Goal: Task Accomplishment & Management: Use online tool/utility

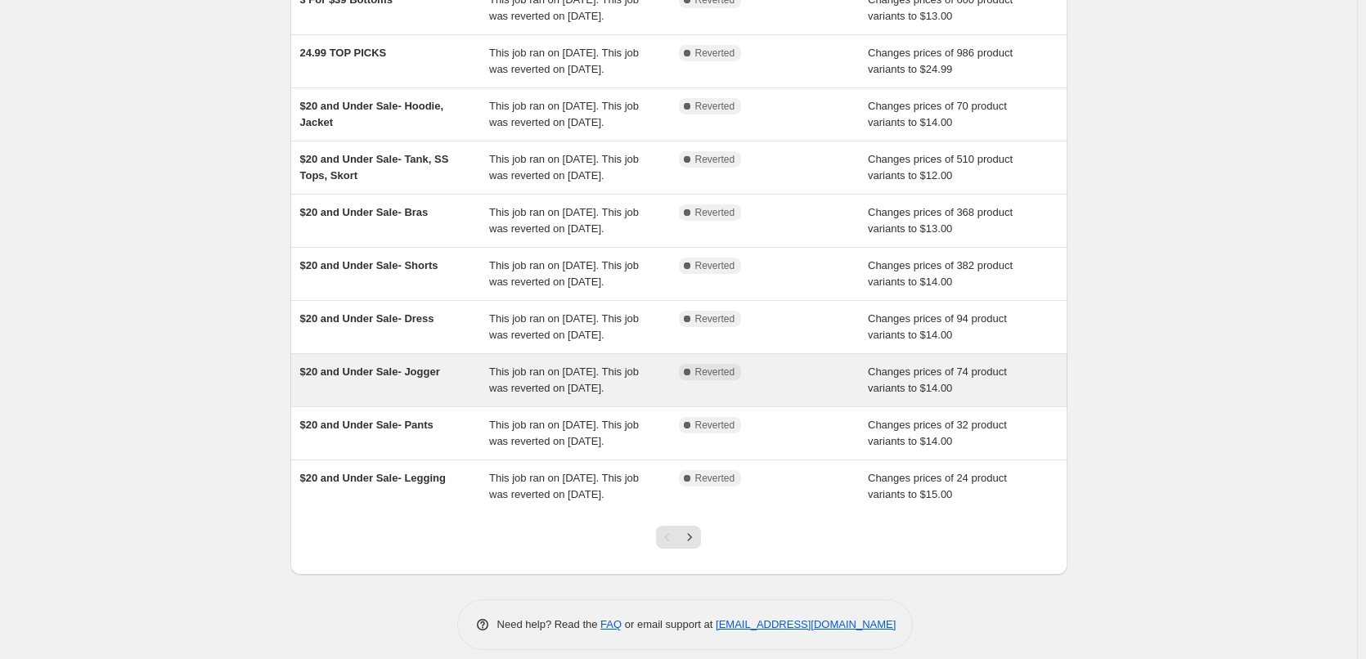
scroll to position [183, 0]
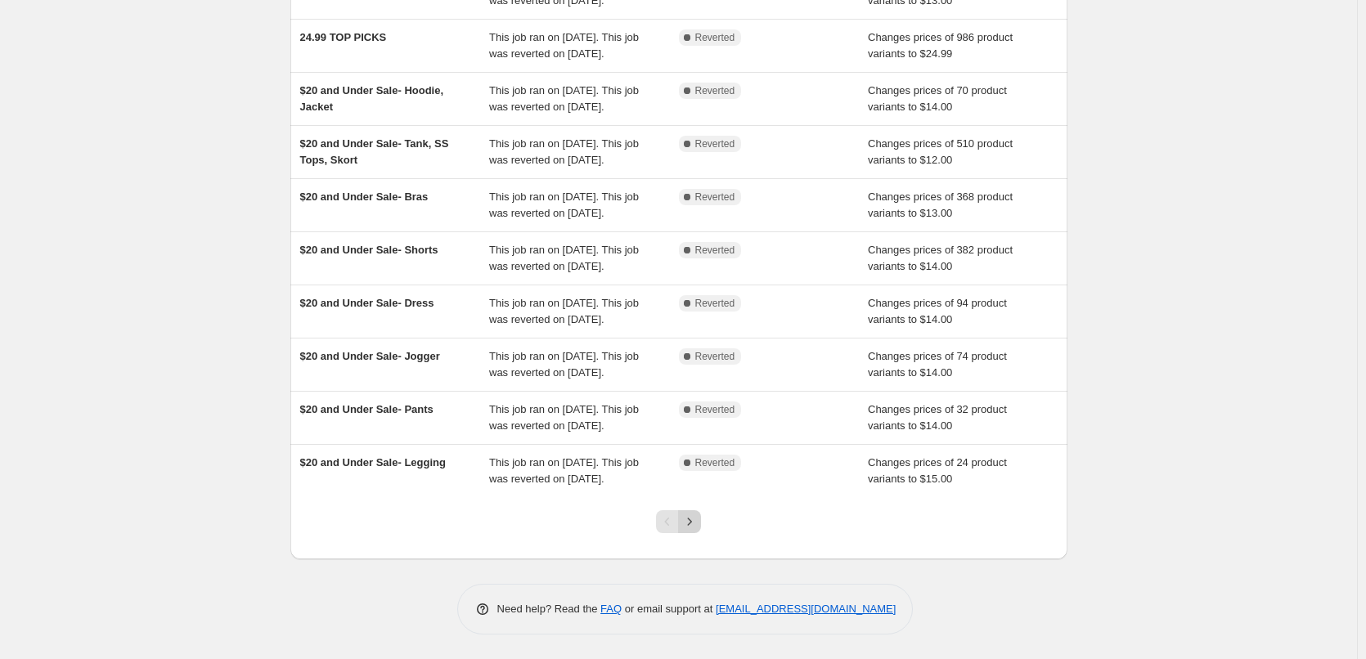
click at [696, 520] on icon "Next" at bounding box center [689, 522] width 16 height 16
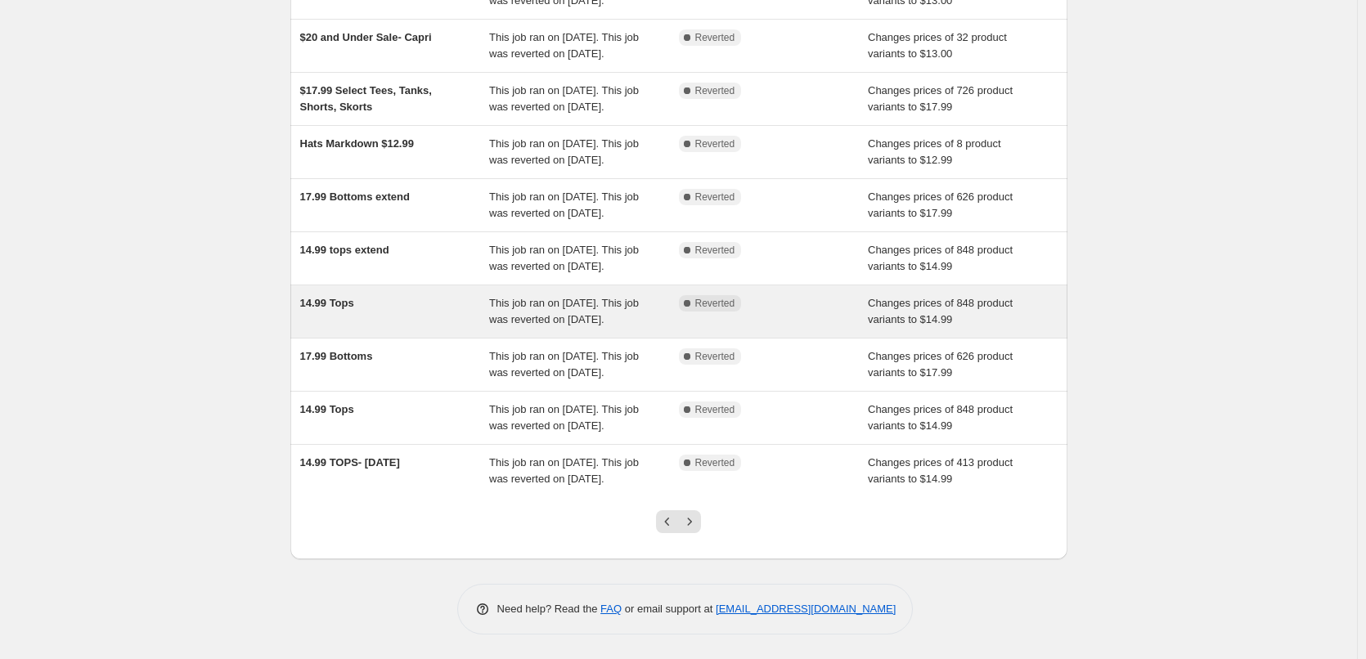
scroll to position [281, 0]
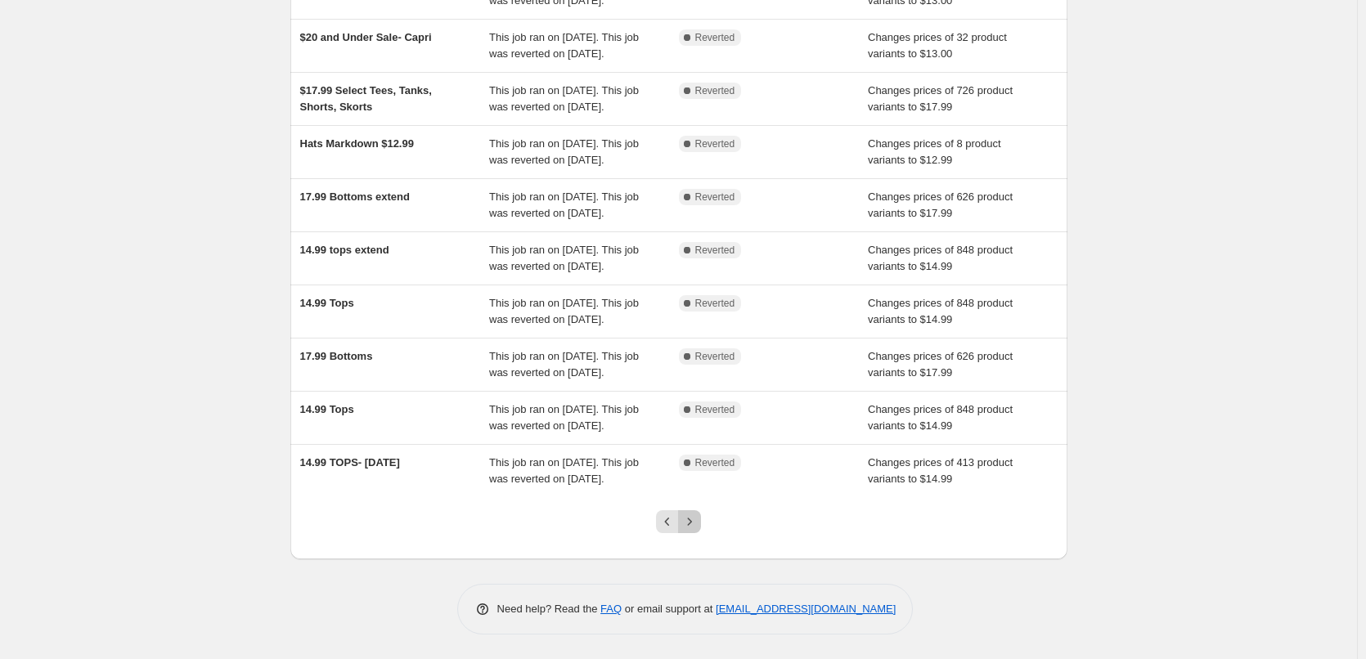
click at [690, 519] on icon "Next" at bounding box center [689, 522] width 16 height 16
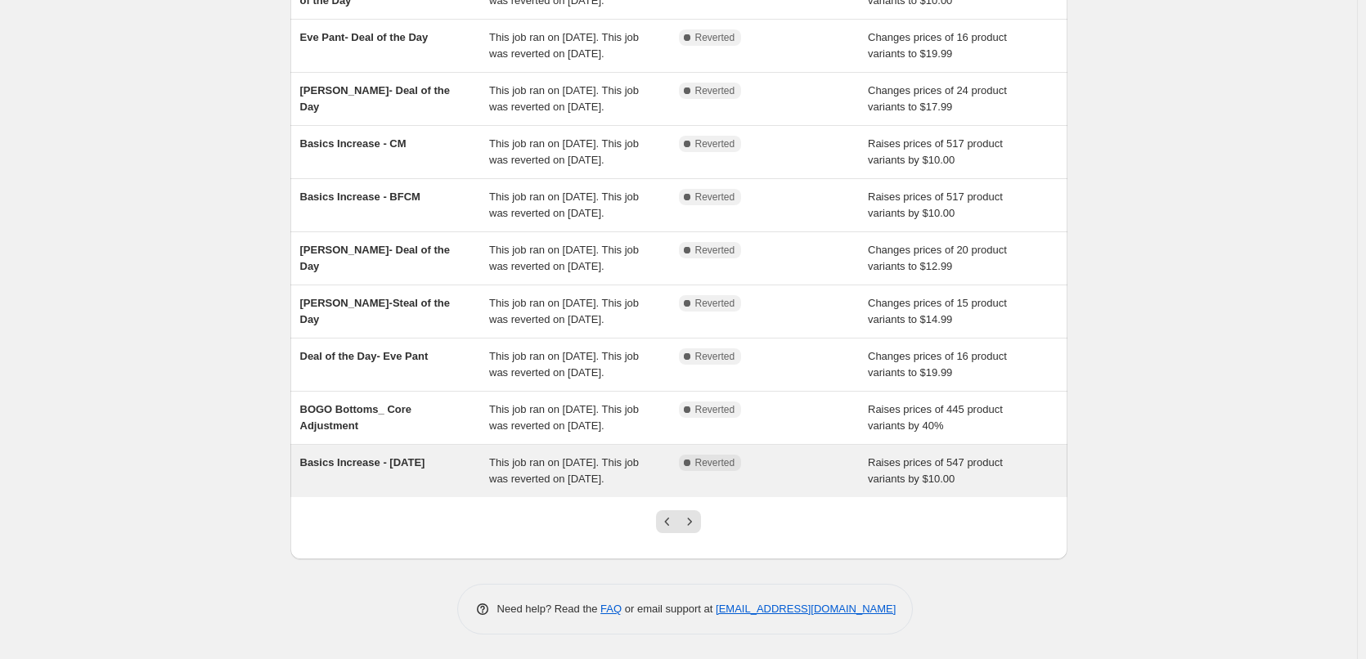
scroll to position [245, 0]
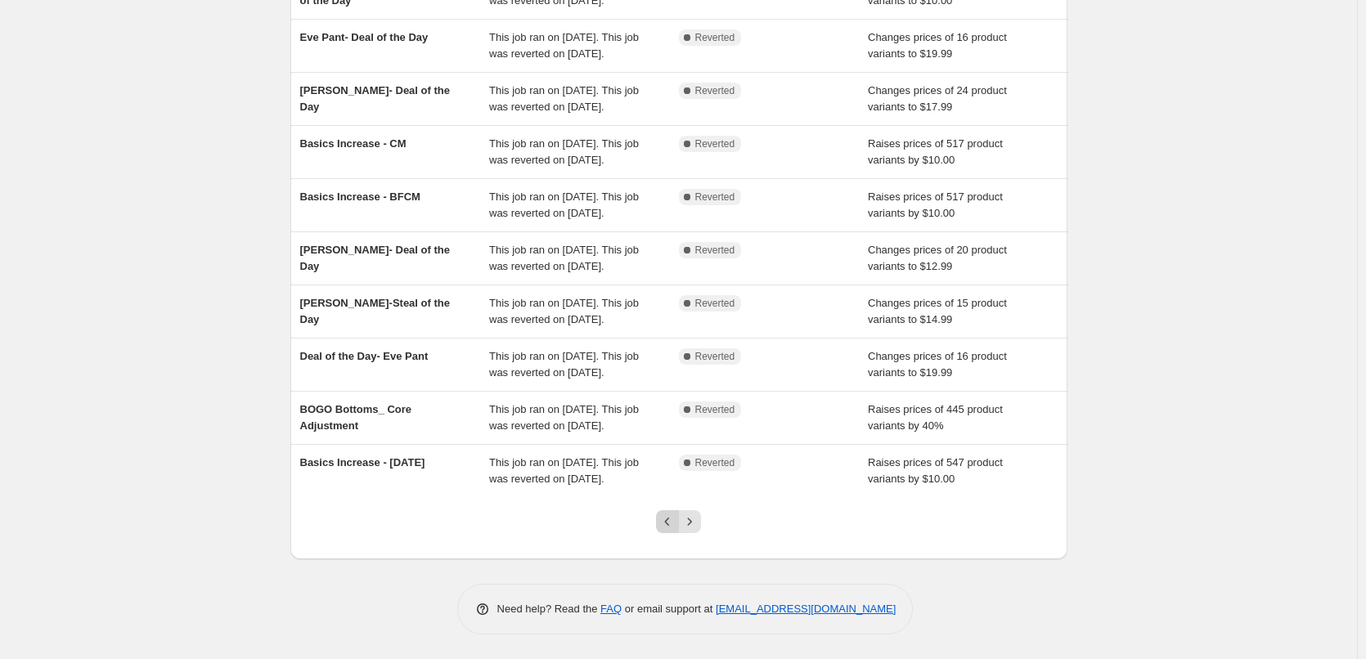
click at [665, 530] on icon "Previous" at bounding box center [667, 522] width 16 height 16
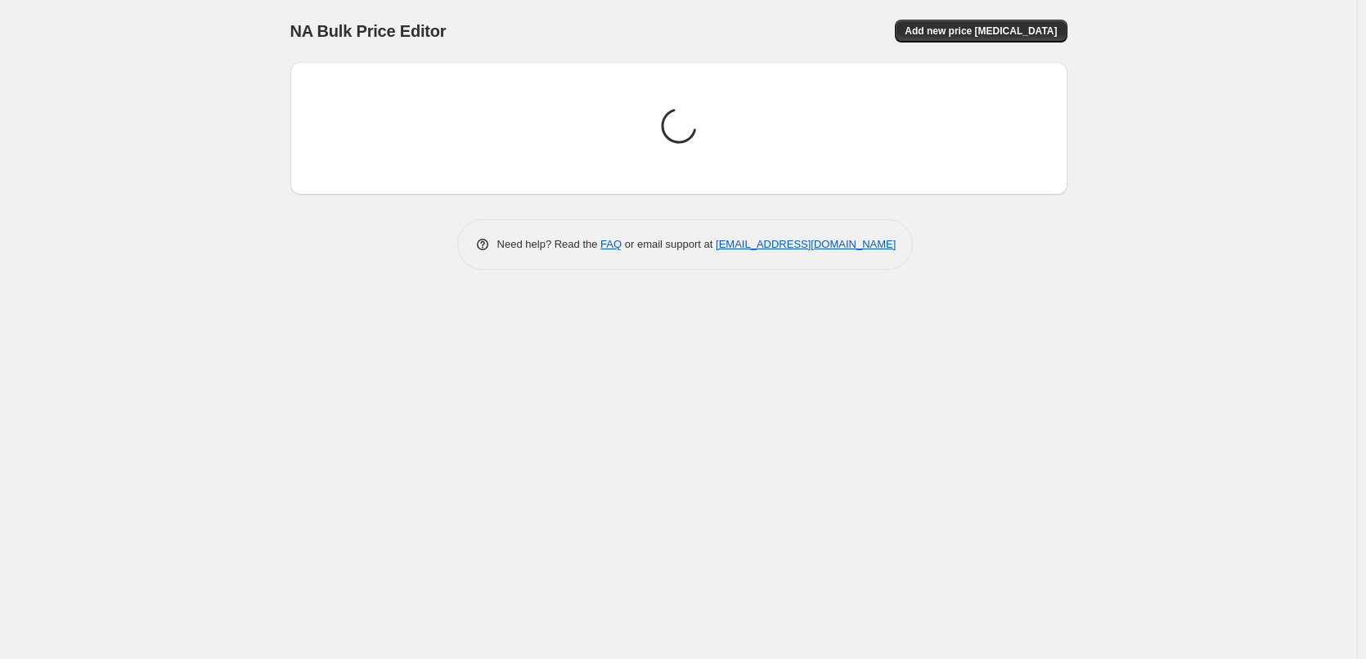
scroll to position [0, 0]
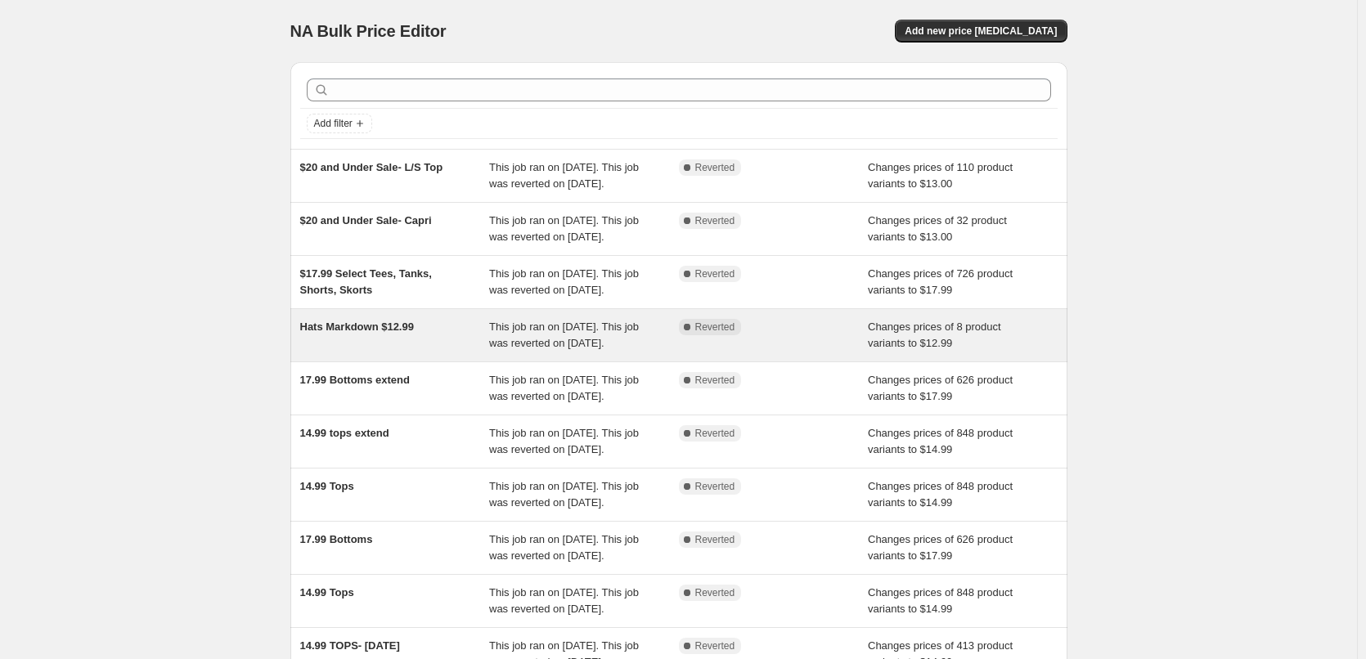
click at [385, 330] on span "Hats Markdown $12.99" at bounding box center [357, 327] width 114 height 12
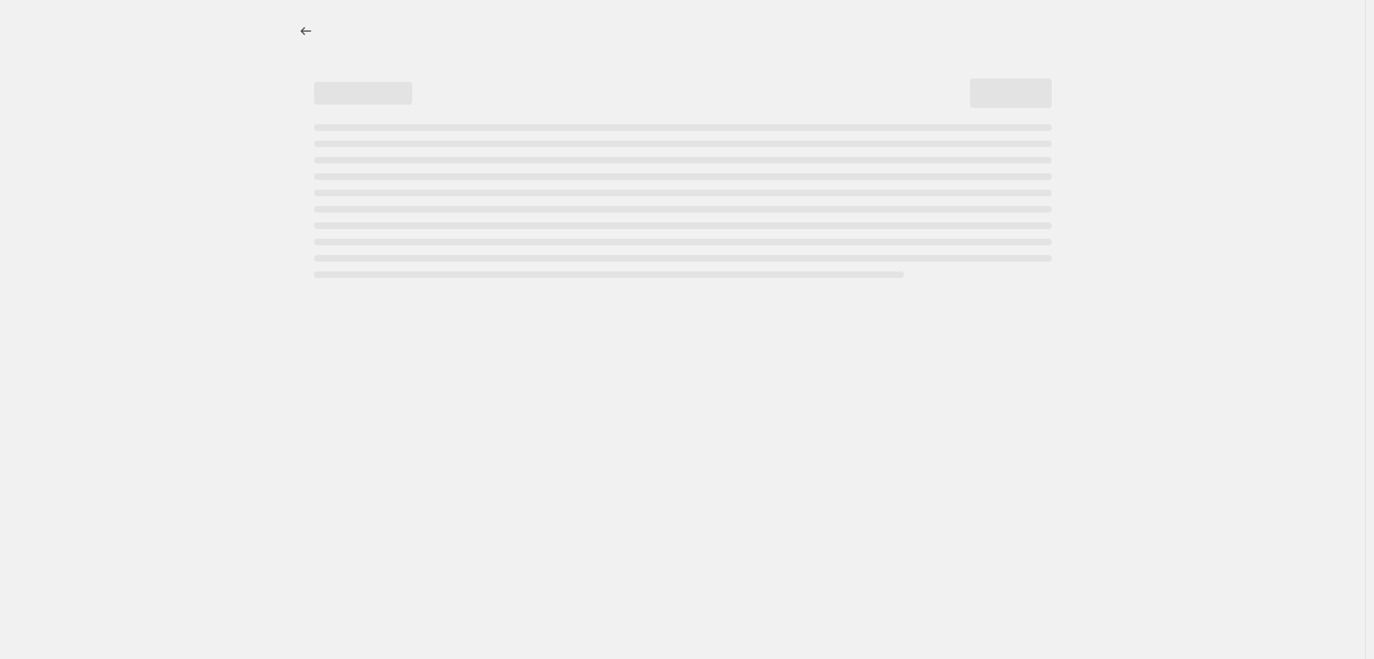
select select "no_change"
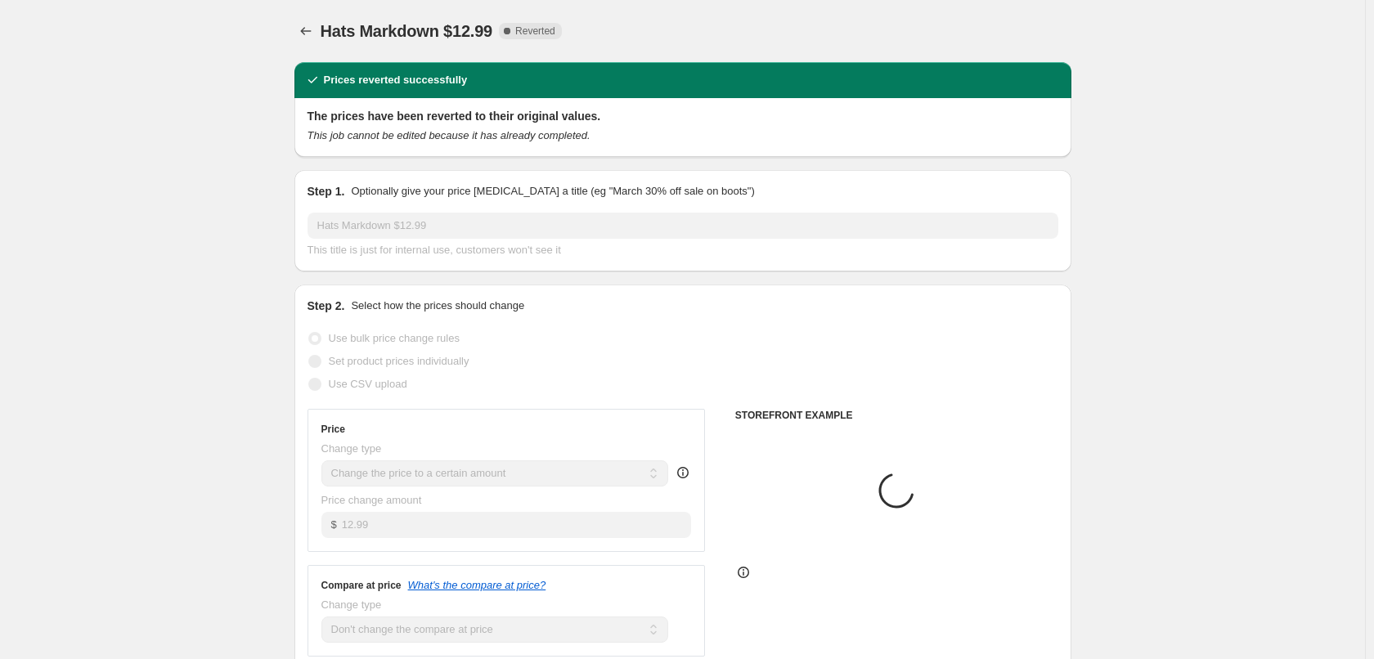
select select "collection"
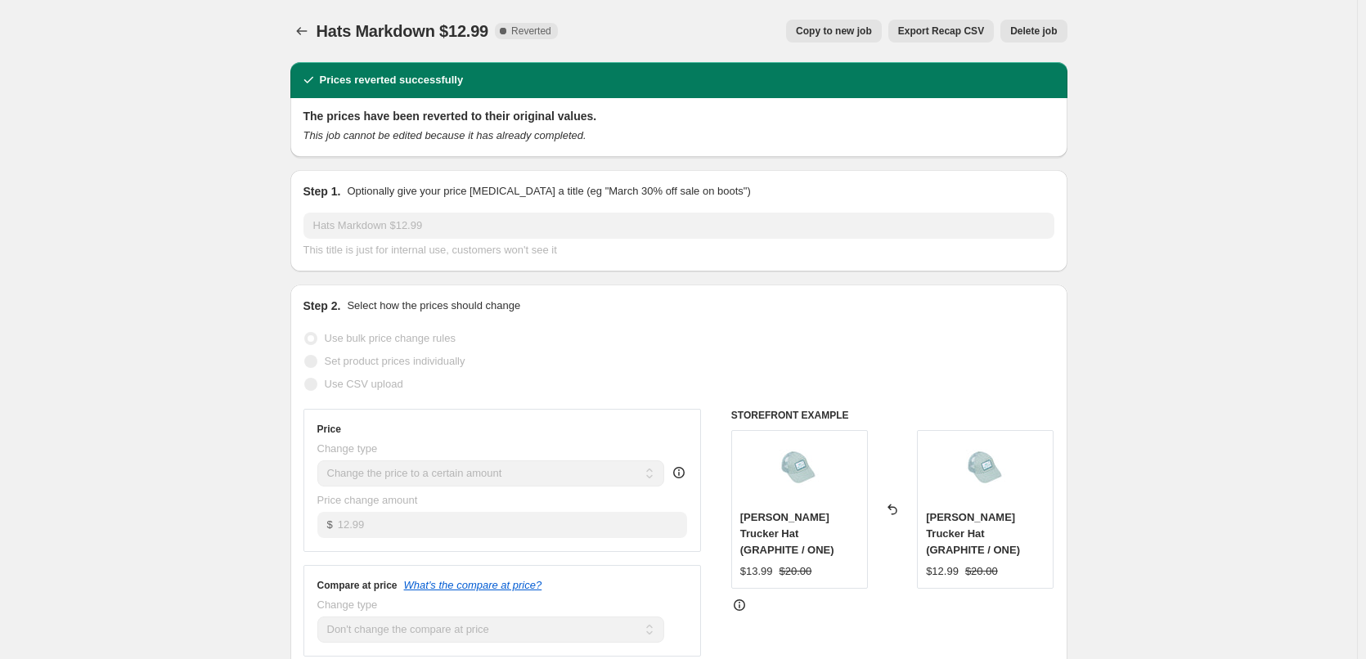
click at [851, 33] on span "Copy to new job" at bounding box center [834, 31] width 76 height 13
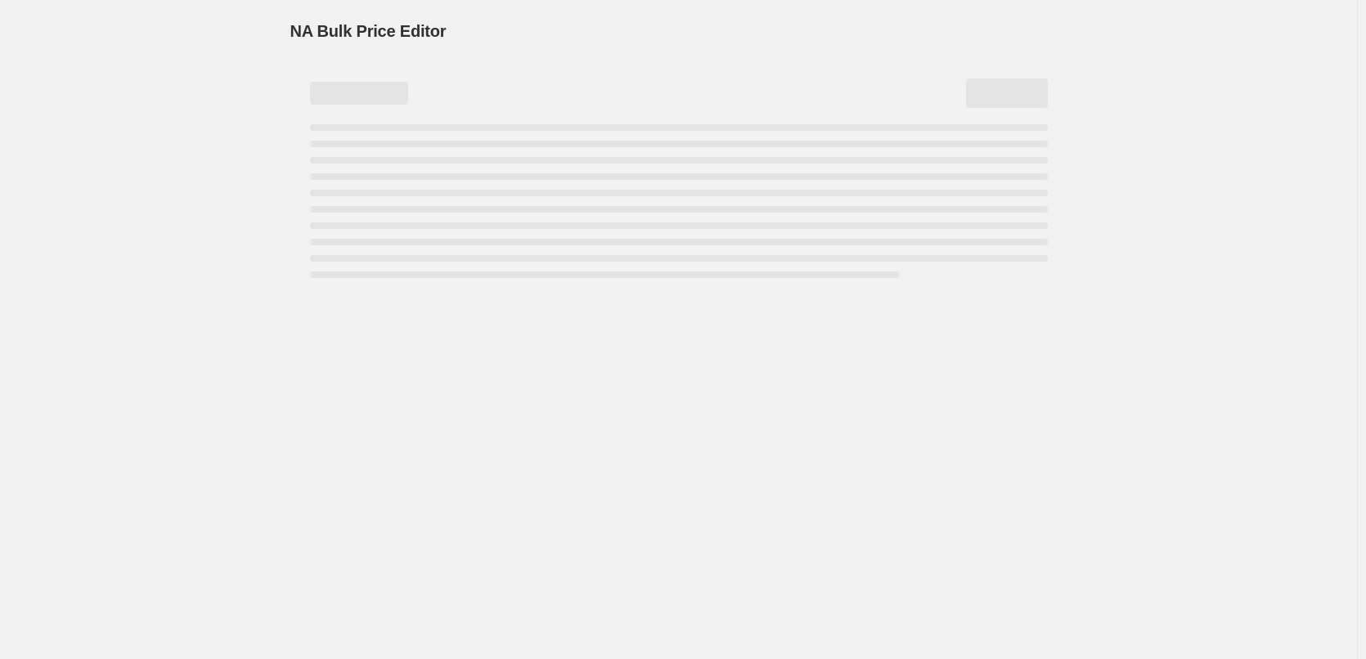
select select "no_change"
select select "collection"
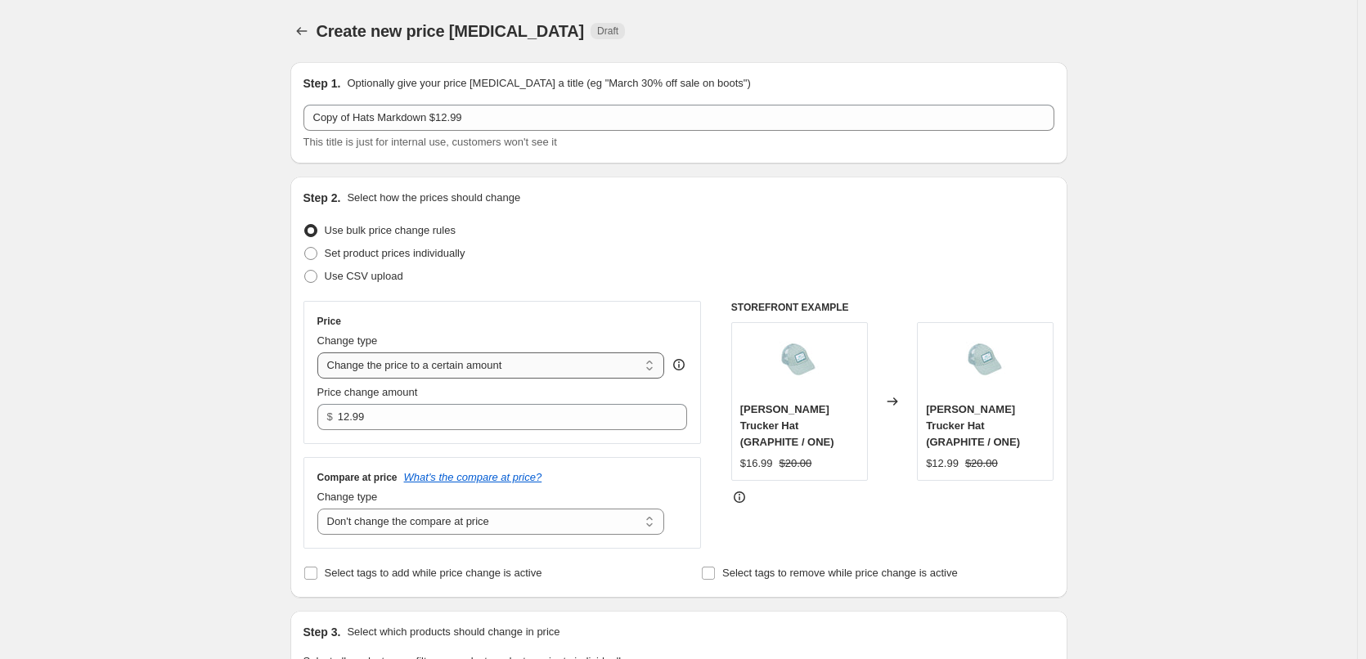
click at [655, 370] on select "Change the price to a certain amount Change the price by a certain amount Chang…" at bounding box center [491, 366] width 348 height 26
click at [688, 425] on div "$ 12.99" at bounding box center [502, 417] width 371 height 26
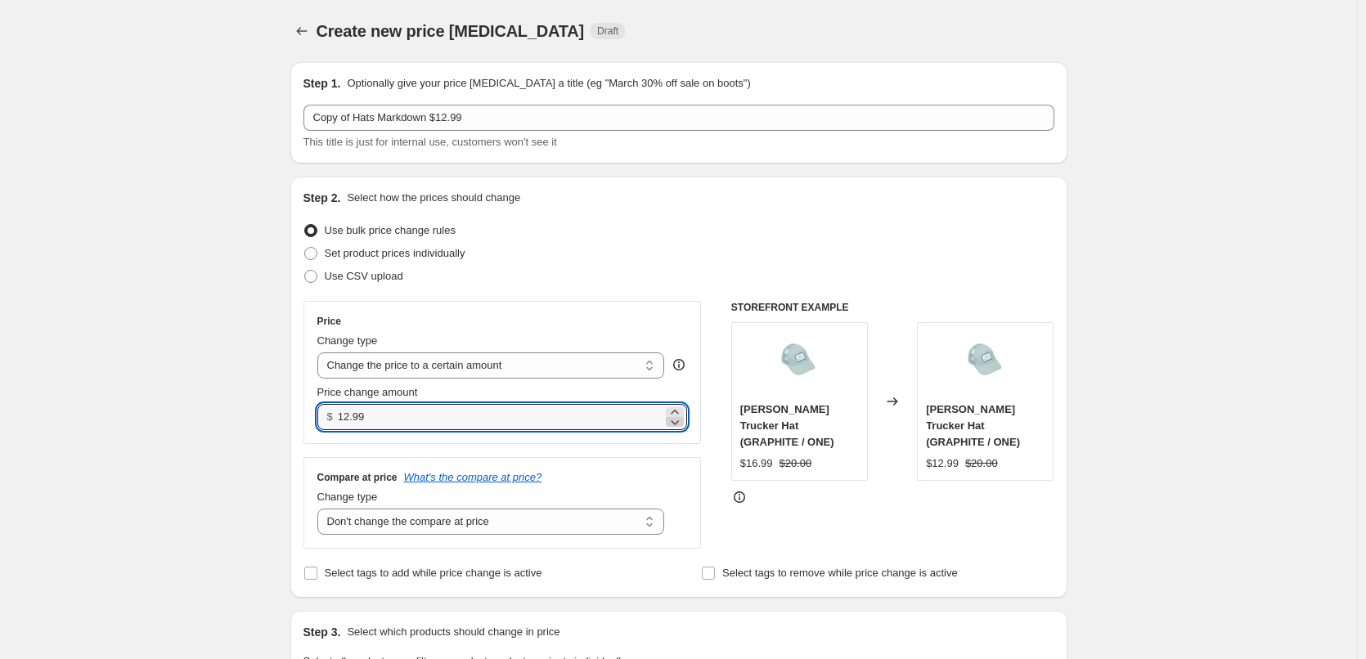
click at [682, 418] on icon at bounding box center [675, 422] width 16 height 16
type input "12.97"
click at [664, 268] on div "Use CSV upload" at bounding box center [678, 276] width 751 height 23
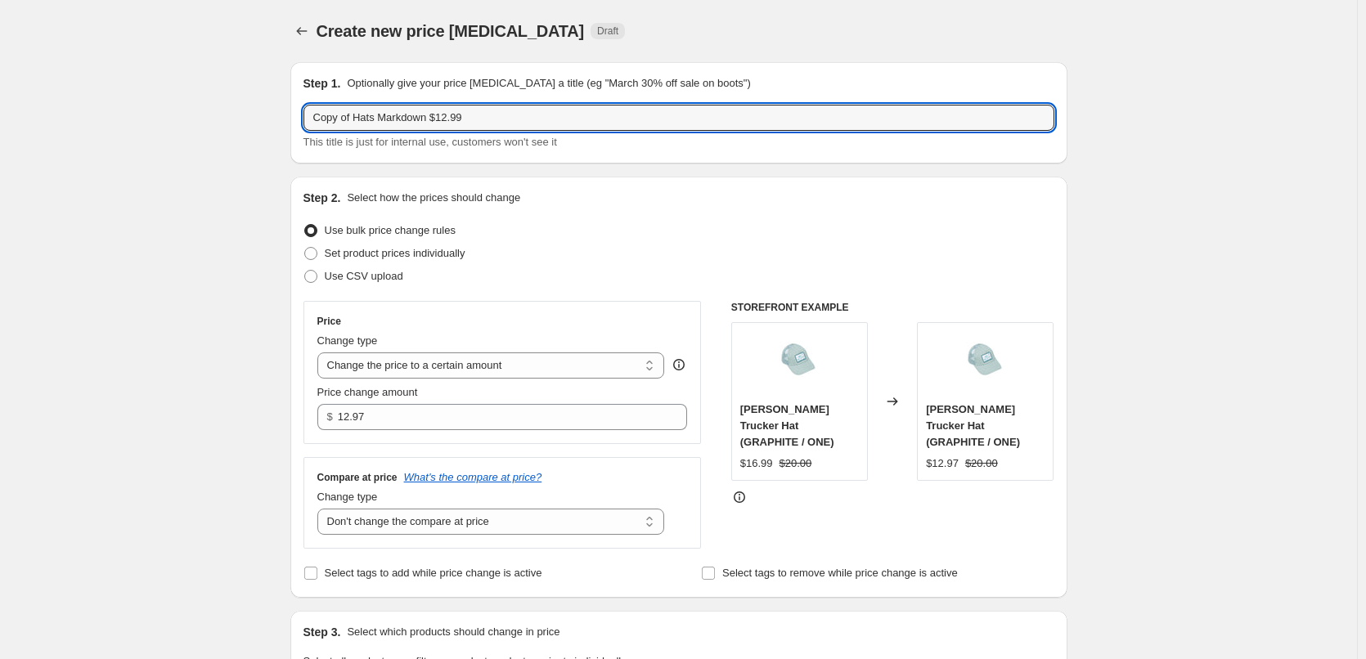
drag, startPoint x: 473, startPoint y: 117, endPoint x: 263, endPoint y: 133, distance: 210.8
click at [451, 114] on input "End of Summer Sale 25" at bounding box center [678, 118] width 751 height 26
type input "End of Summer Sale 25/60% Off on 2024"
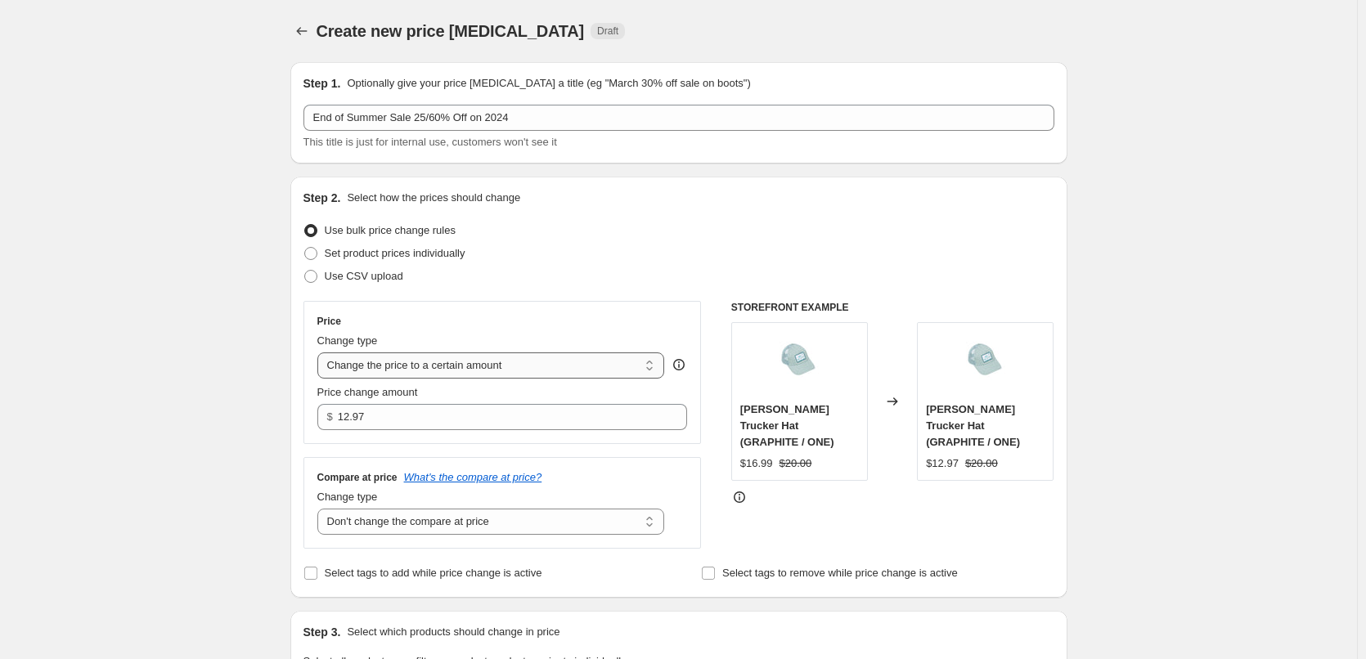
click at [652, 362] on select "Change the price to a certain amount Change the price by a certain amount Chang…" at bounding box center [491, 366] width 348 height 26
select select "percentage"
click at [321, 353] on select "Change the price to a certain amount Change the price by a certain amount Chang…" at bounding box center [491, 366] width 348 height 26
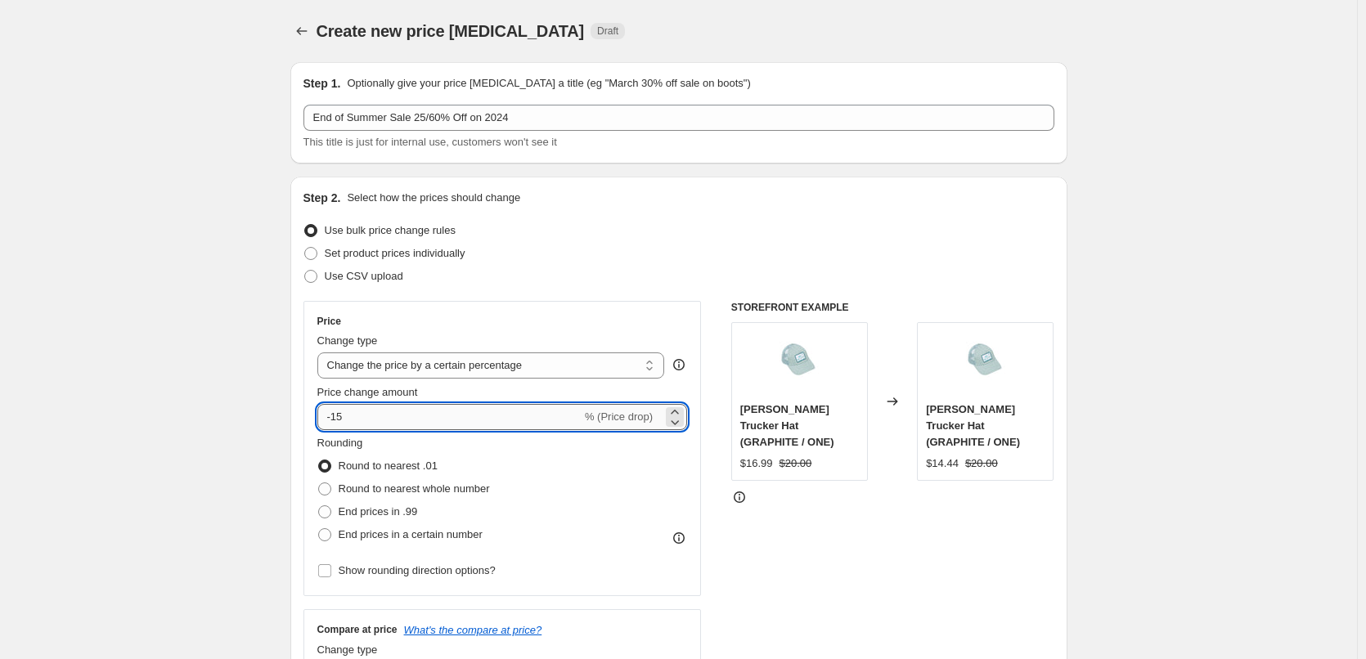
click at [517, 420] on input "-15" at bounding box center [449, 417] width 264 height 26
type input "-1"
type input "-60"
click at [331, 511] on span at bounding box center [324, 511] width 13 height 13
click at [319, 506] on input "End prices in .99" at bounding box center [318, 505] width 1 height 1
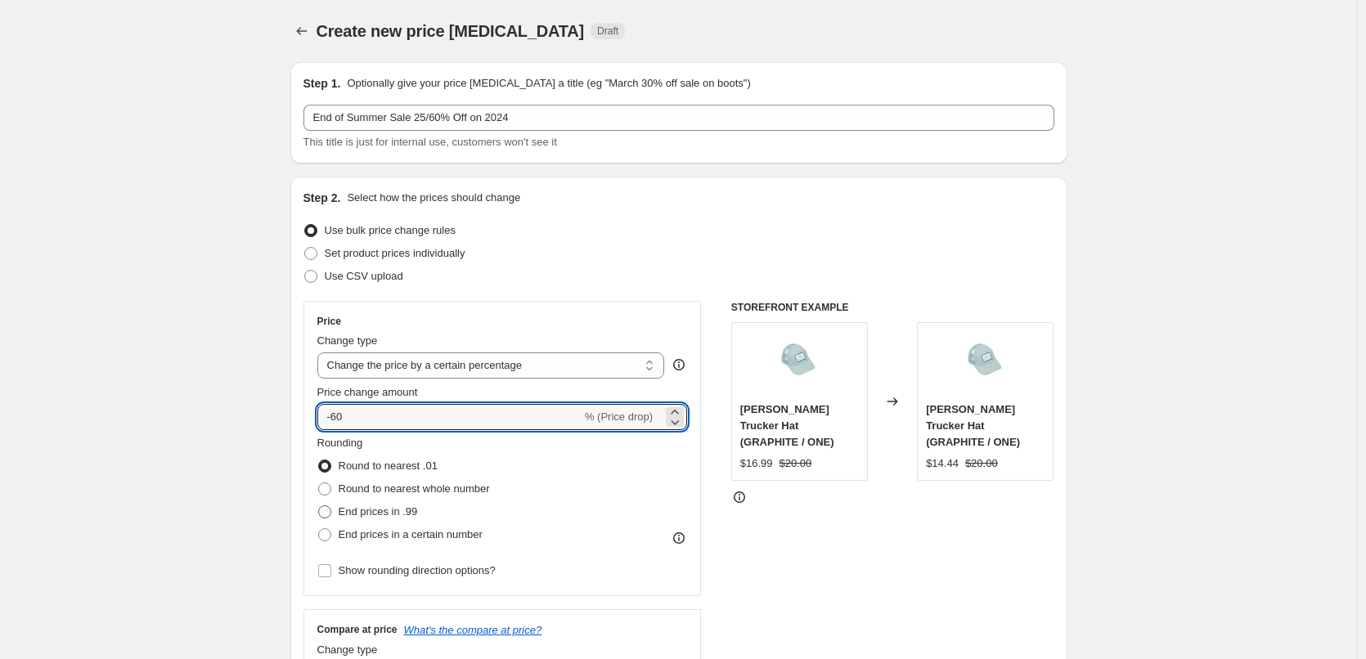
radio input "true"
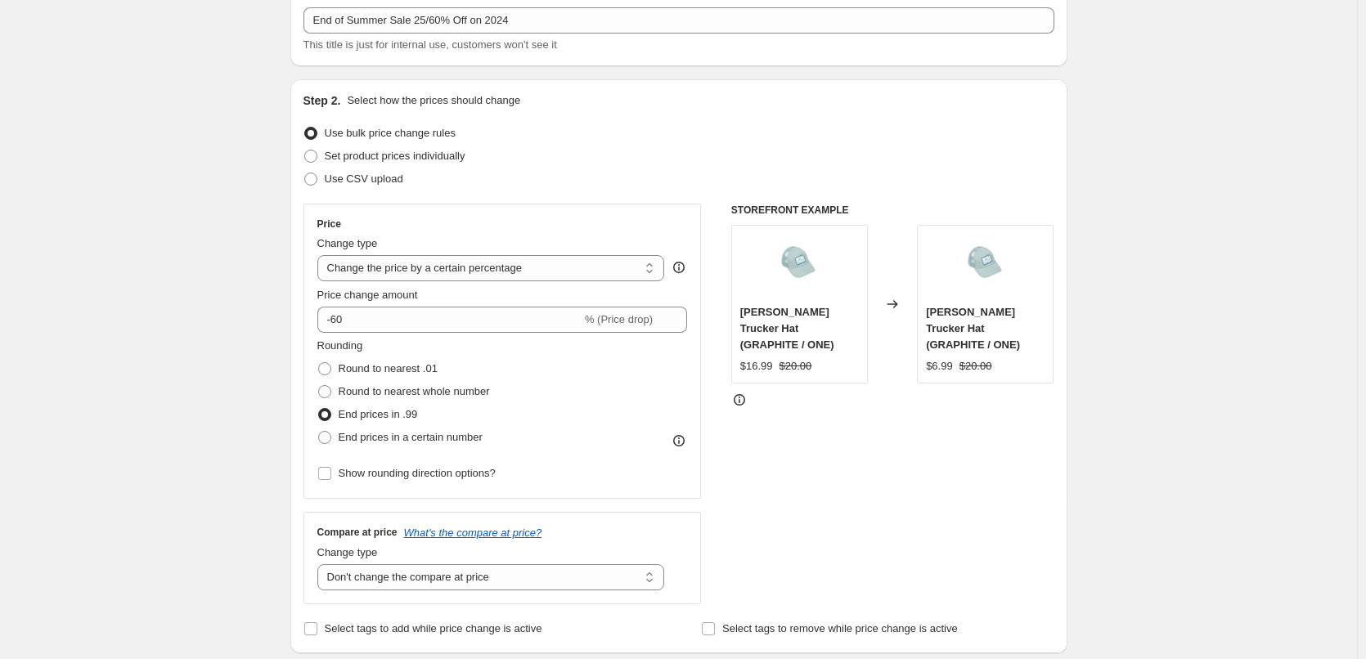
scroll to position [164, 0]
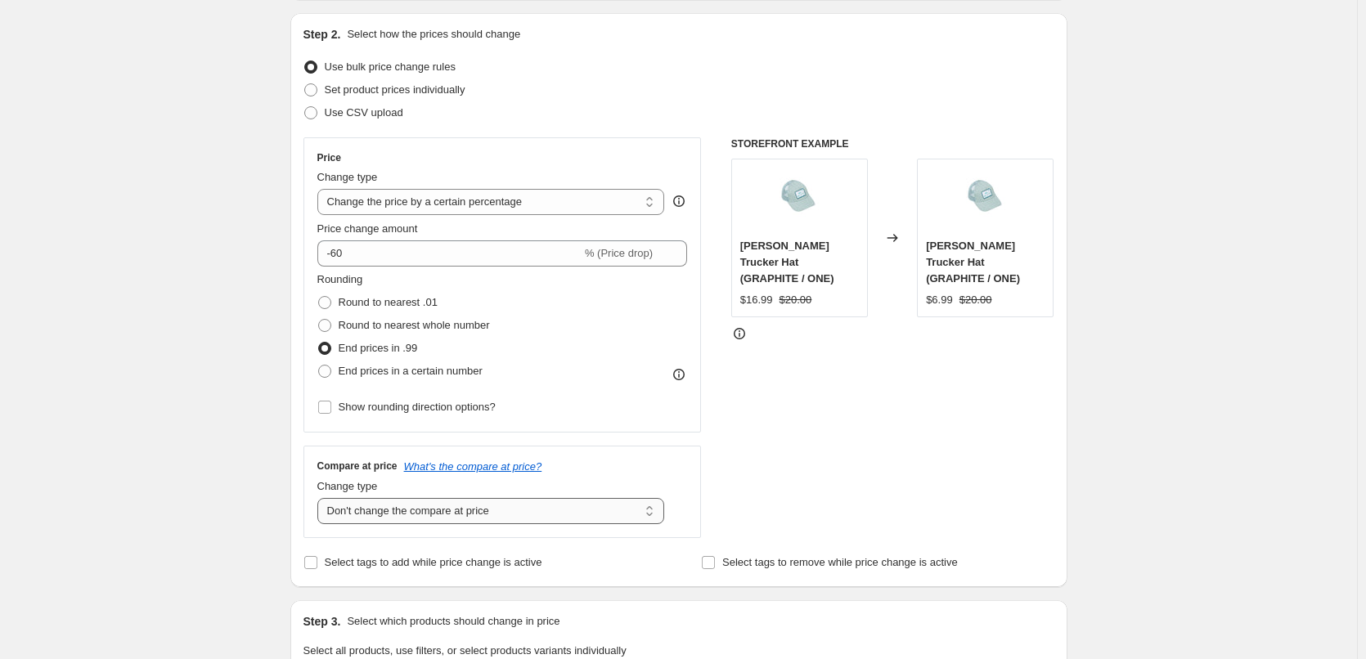
click at [655, 510] on select "Change the compare at price to the current price (sale) Change the compare at p…" at bounding box center [491, 511] width 348 height 26
click at [317, 562] on input "Select tags to add while price change is active" at bounding box center [310, 562] width 13 height 13
checkbox input "true"
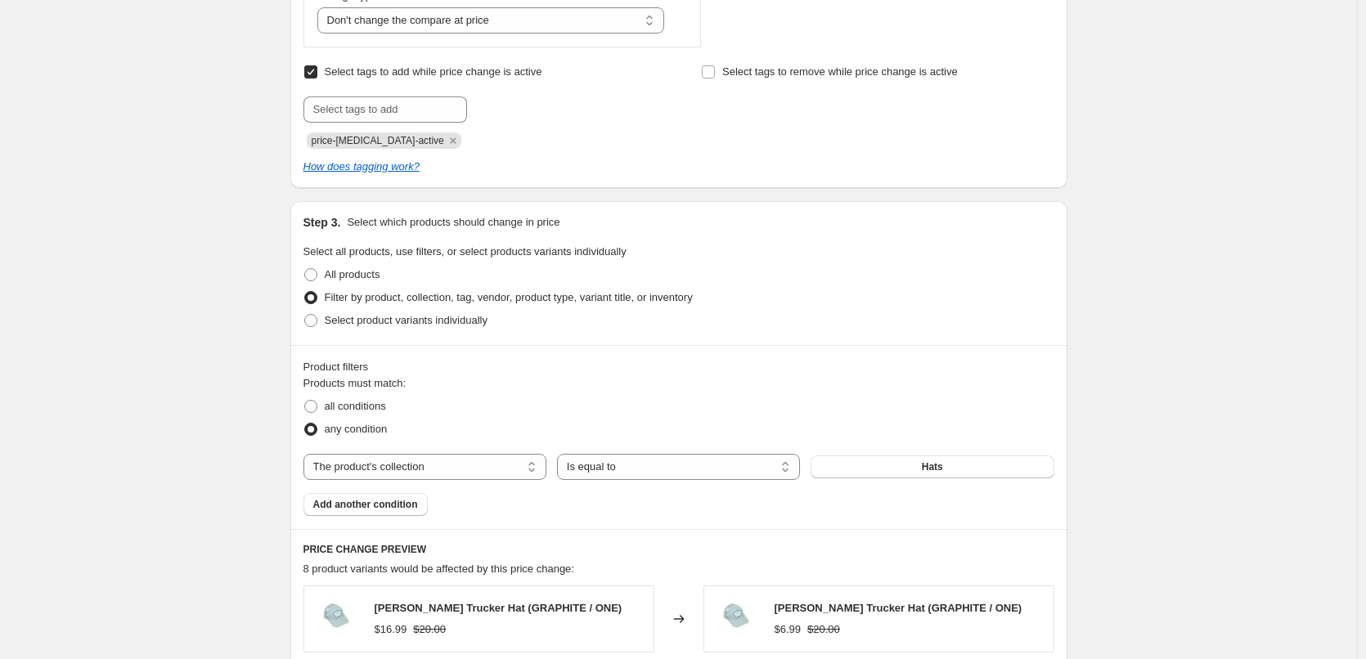
scroll to position [736, 0]
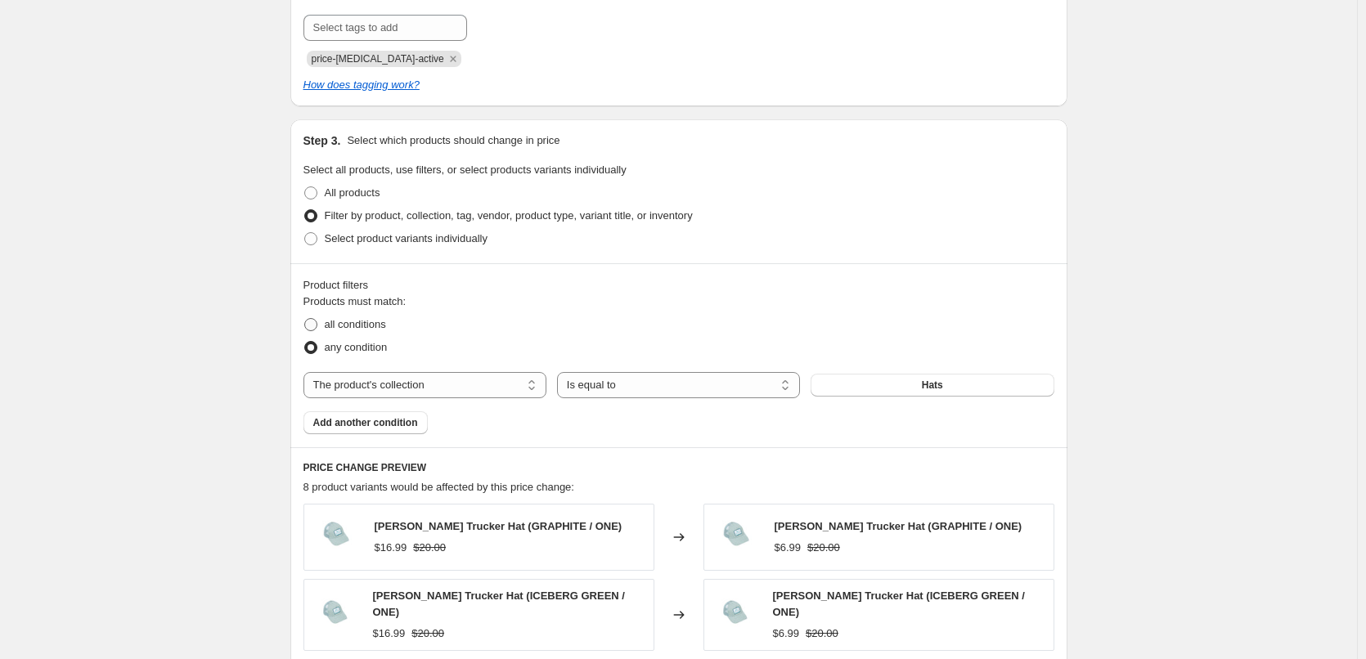
click at [315, 321] on span at bounding box center [310, 324] width 13 height 13
click at [305, 319] on input "all conditions" at bounding box center [304, 318] width 1 height 1
radio input "true"
click at [534, 383] on select "The product The product's collection The product's tag The product's vendor The…" at bounding box center [424, 385] width 243 height 26
click at [312, 348] on span at bounding box center [310, 347] width 13 height 13
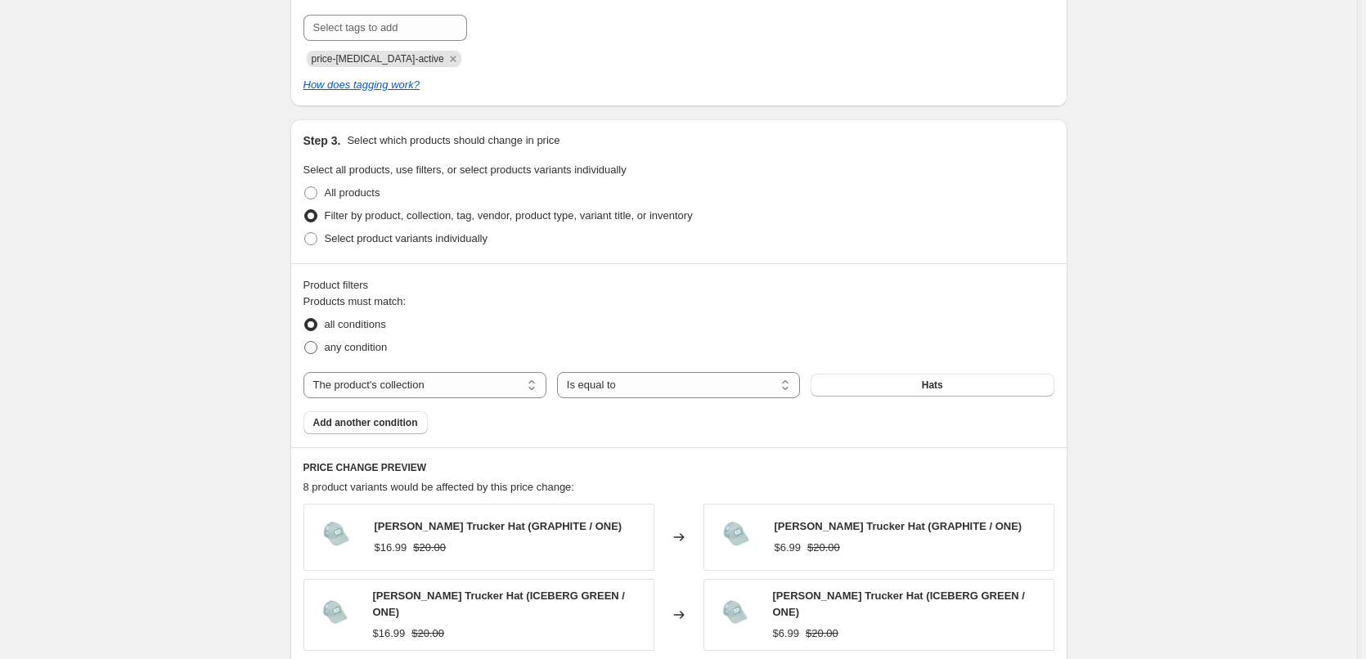
click at [305, 342] on input "any condition" at bounding box center [304, 341] width 1 height 1
radio input "true"
click at [535, 386] on select "The product The product's collection The product's tag The product's vendor The…" at bounding box center [424, 385] width 243 height 26
select select "tag"
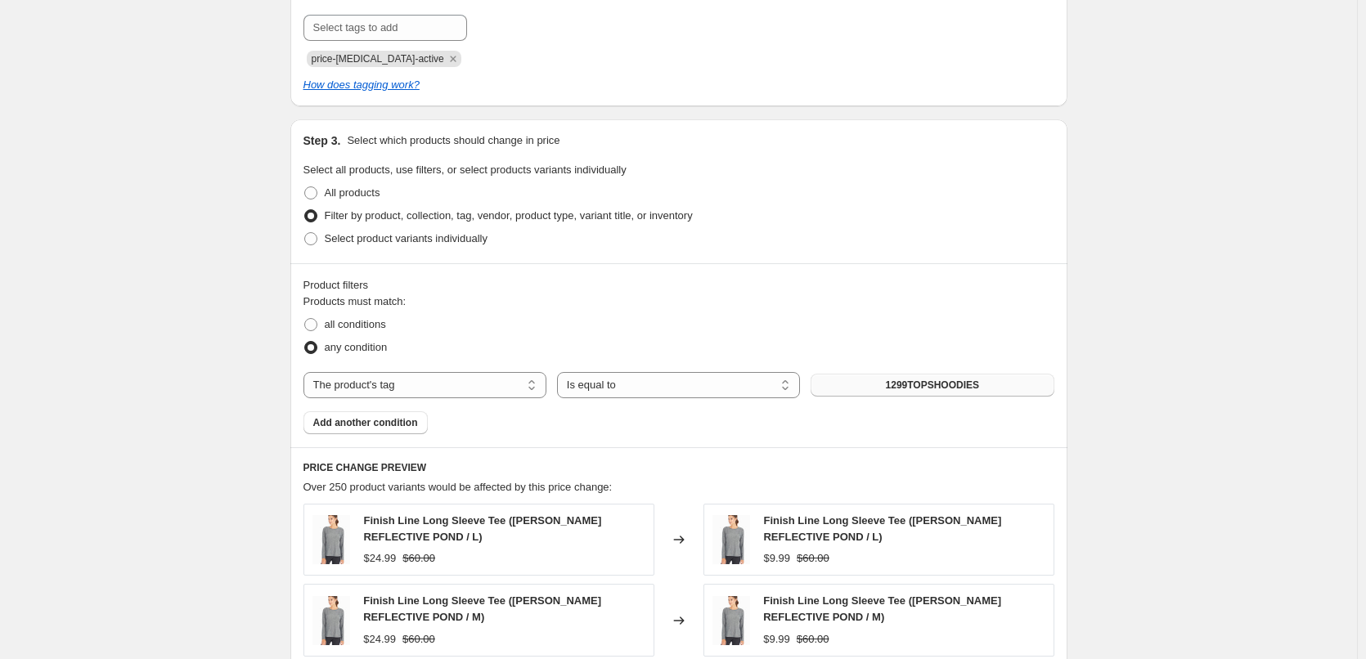
click at [928, 388] on span "1299TOPSHOODIES" at bounding box center [933, 385] width 94 height 13
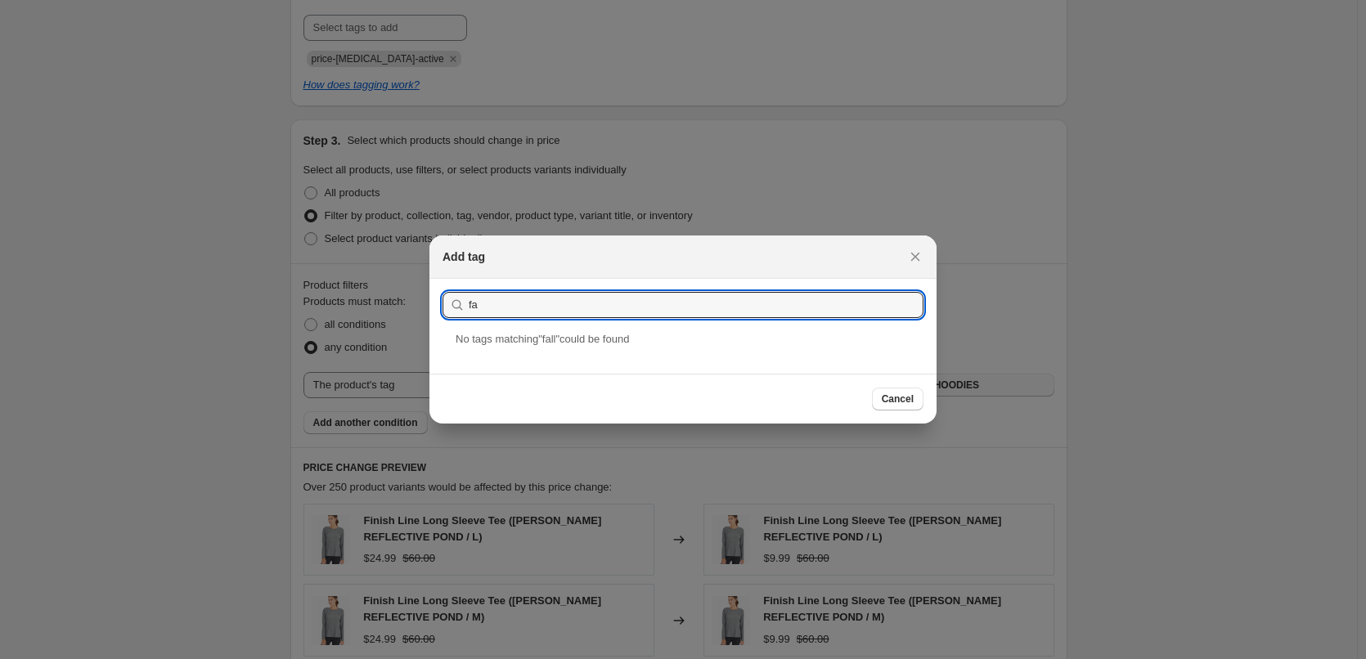
type input "f"
type input "Fall24"
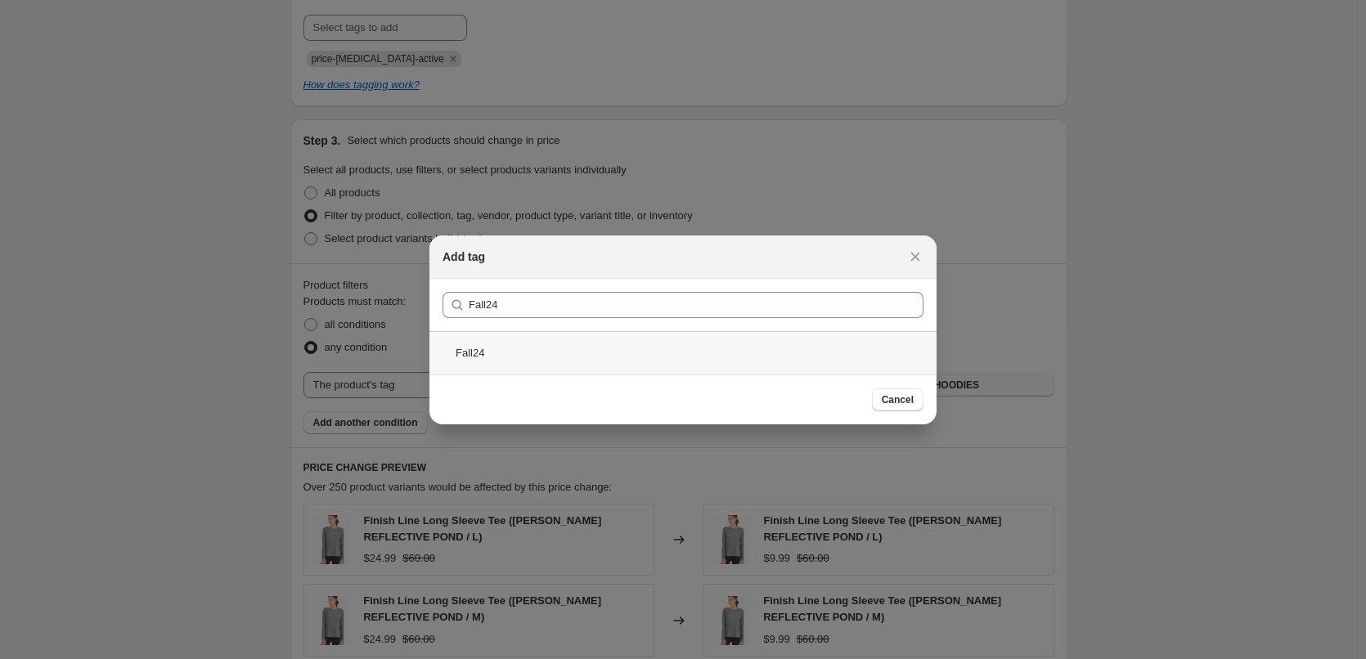
click at [472, 352] on div "Fall24" at bounding box center [682, 352] width 507 height 43
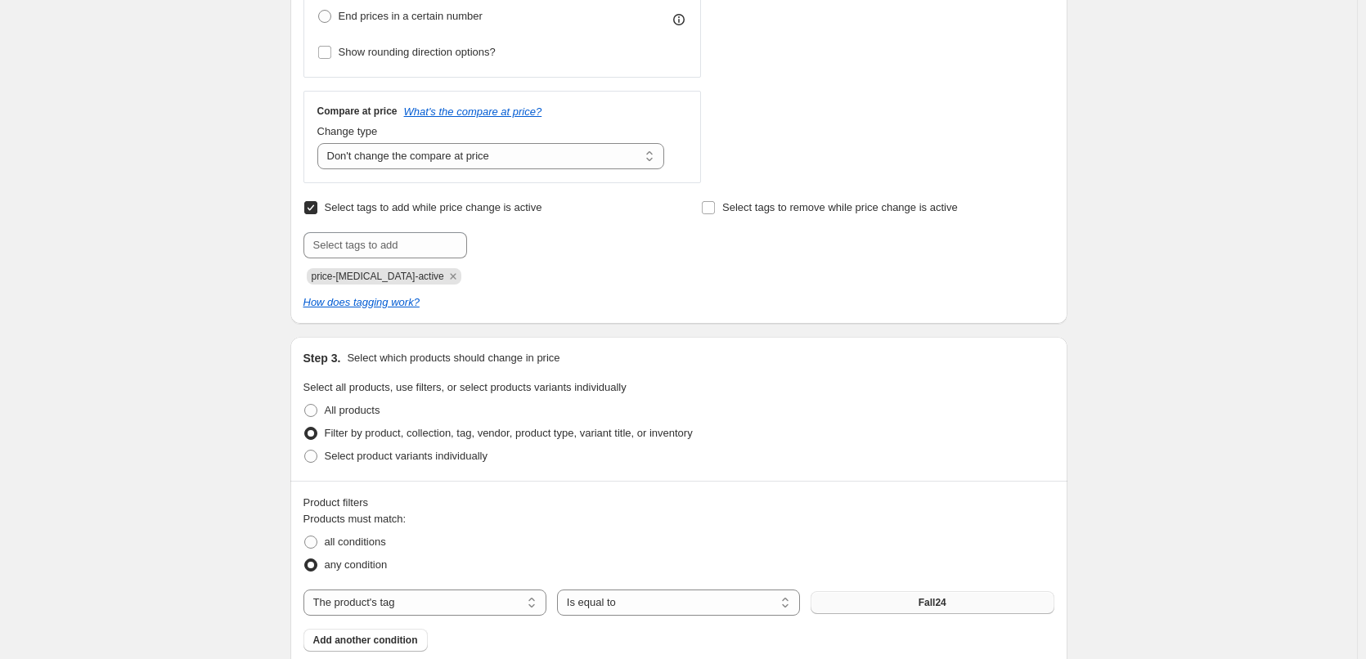
scroll to position [491, 0]
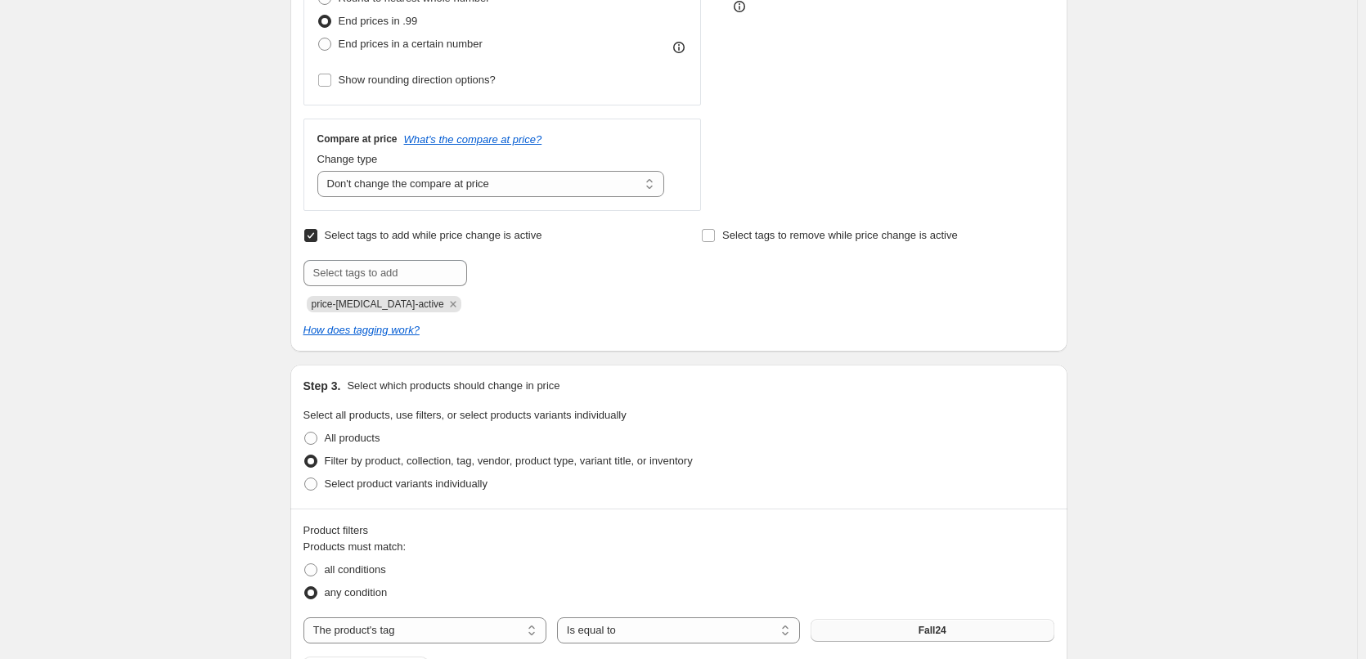
click at [312, 237] on input "Select tags to add while price change is active" at bounding box center [310, 235] width 13 height 13
checkbox input "false"
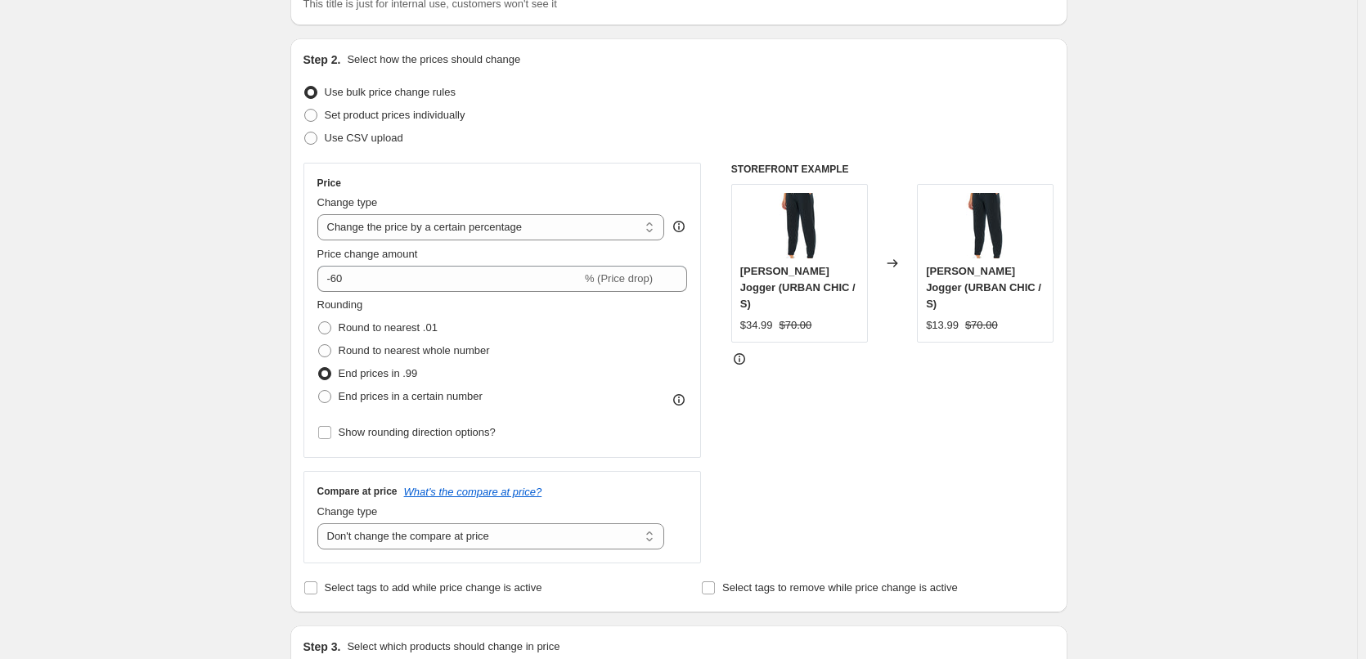
scroll to position [164, 0]
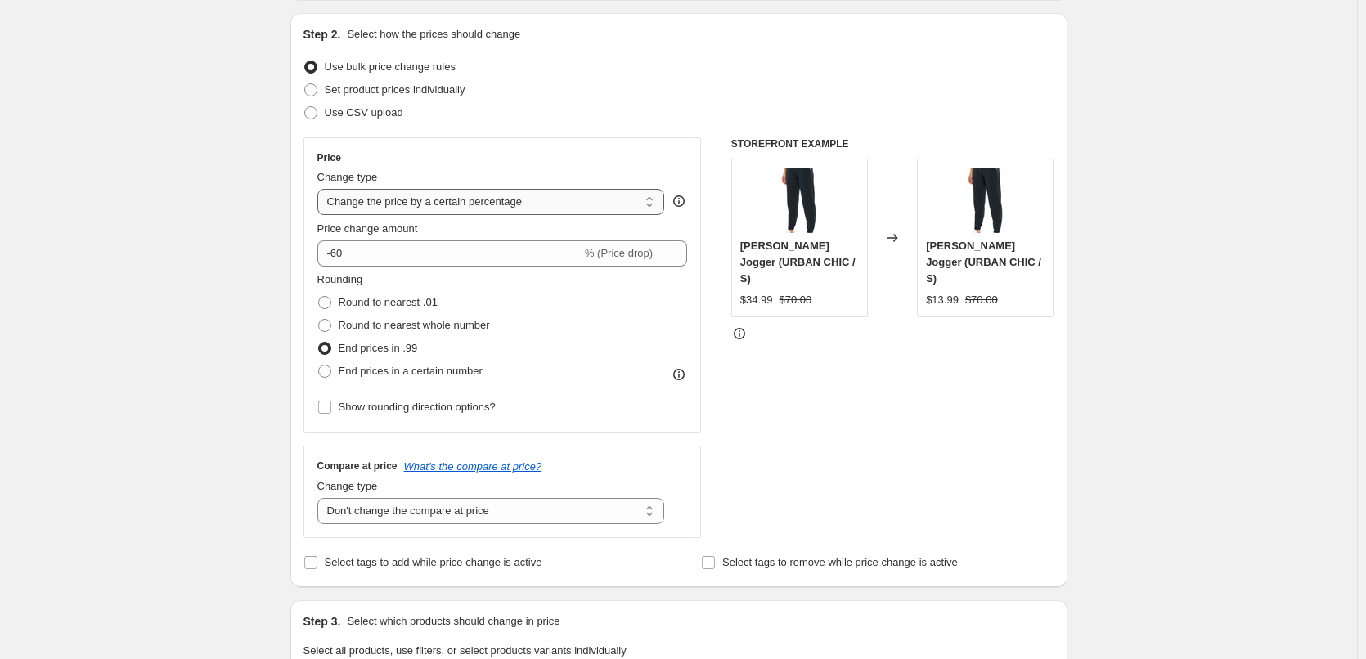
click at [657, 201] on select "Change the price to a certain amount Change the price by a certain amount Chang…" at bounding box center [491, 202] width 348 height 26
select select "pcap"
click at [321, 189] on select "Change the price to a certain amount Change the price by a certain amount Chang…" at bounding box center [491, 202] width 348 height 26
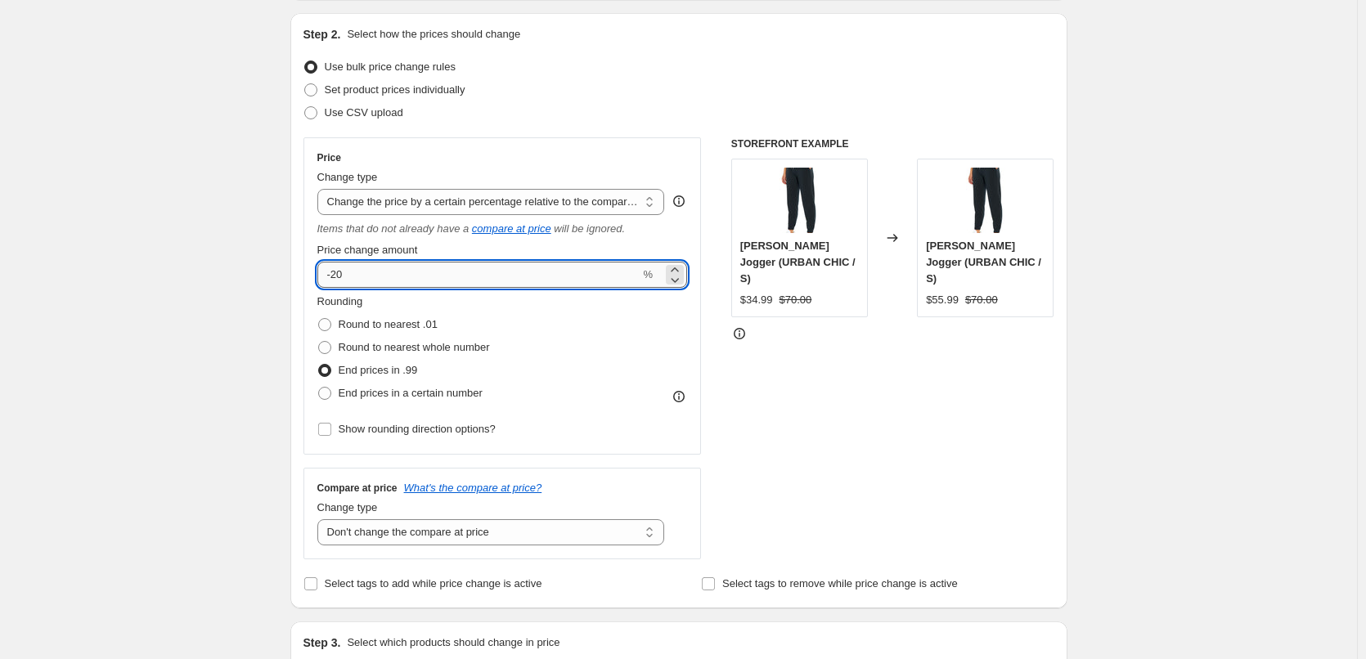
click at [470, 279] on input "-20" at bounding box center [478, 275] width 323 height 26
type input "-2"
type input "-60"
click at [858, 416] on div "STOREFRONT EXAMPLE Sonia Fleece Jogger (URBAN CHIC / S) $34.99 $70.00 Changed t…" at bounding box center [892, 348] width 323 height 422
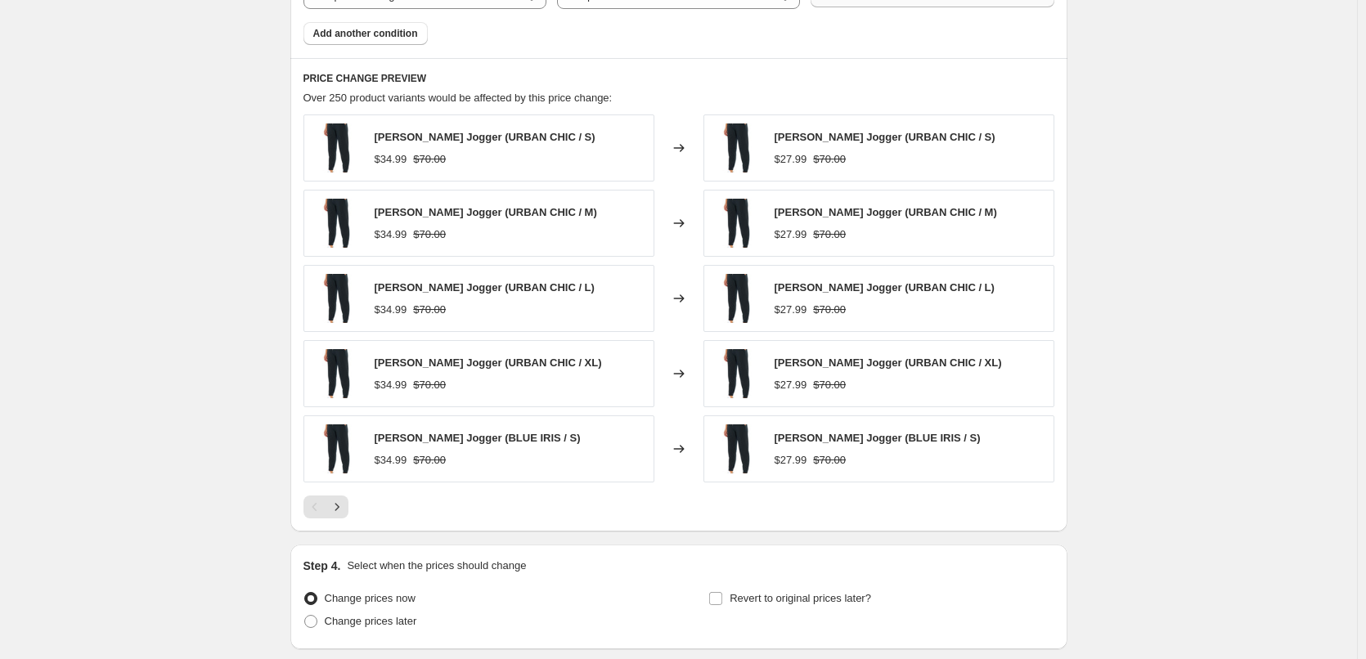
scroll to position [1182, 0]
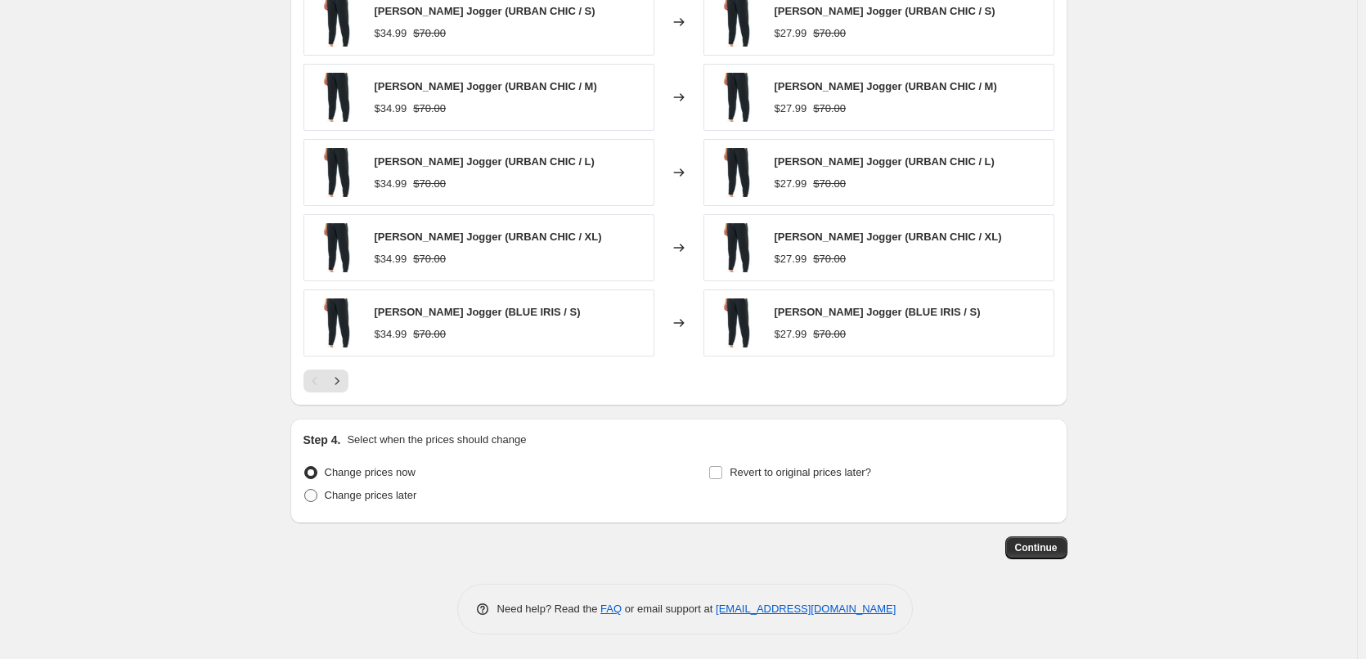
click at [313, 496] on span at bounding box center [310, 495] width 13 height 13
click at [305, 490] on input "Change prices later" at bounding box center [304, 489] width 1 height 1
radio input "true"
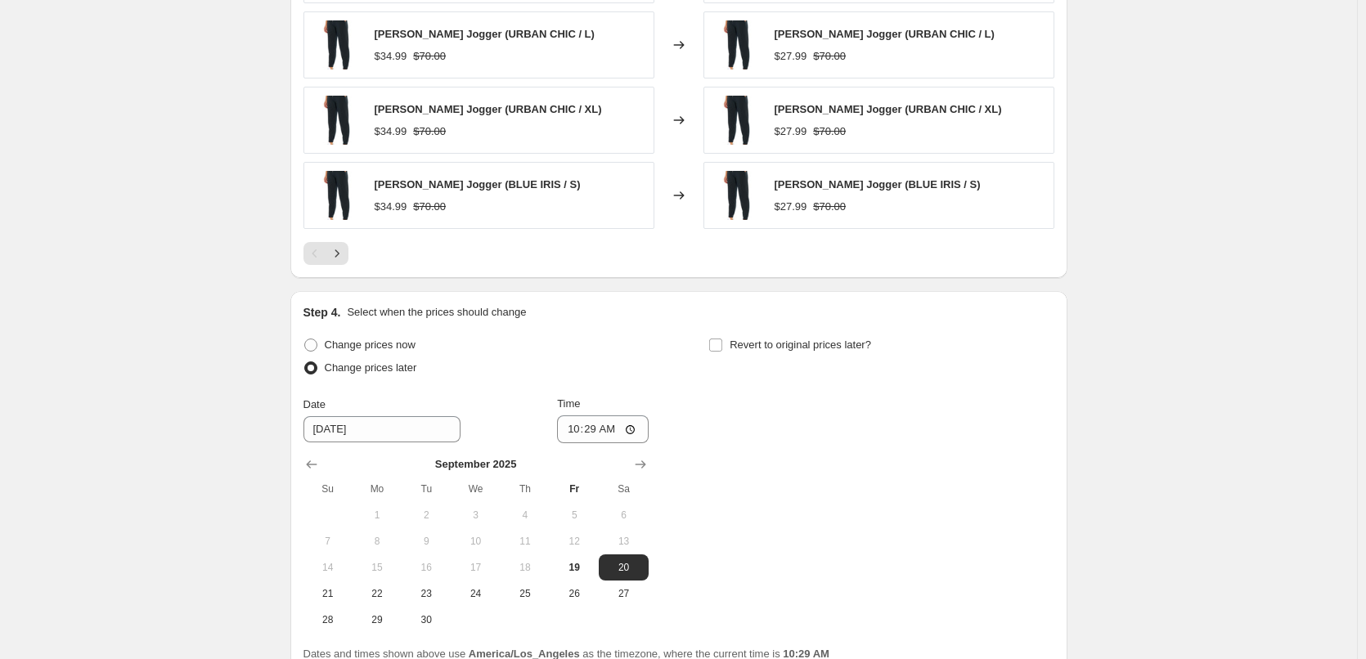
scroll to position [1346, 0]
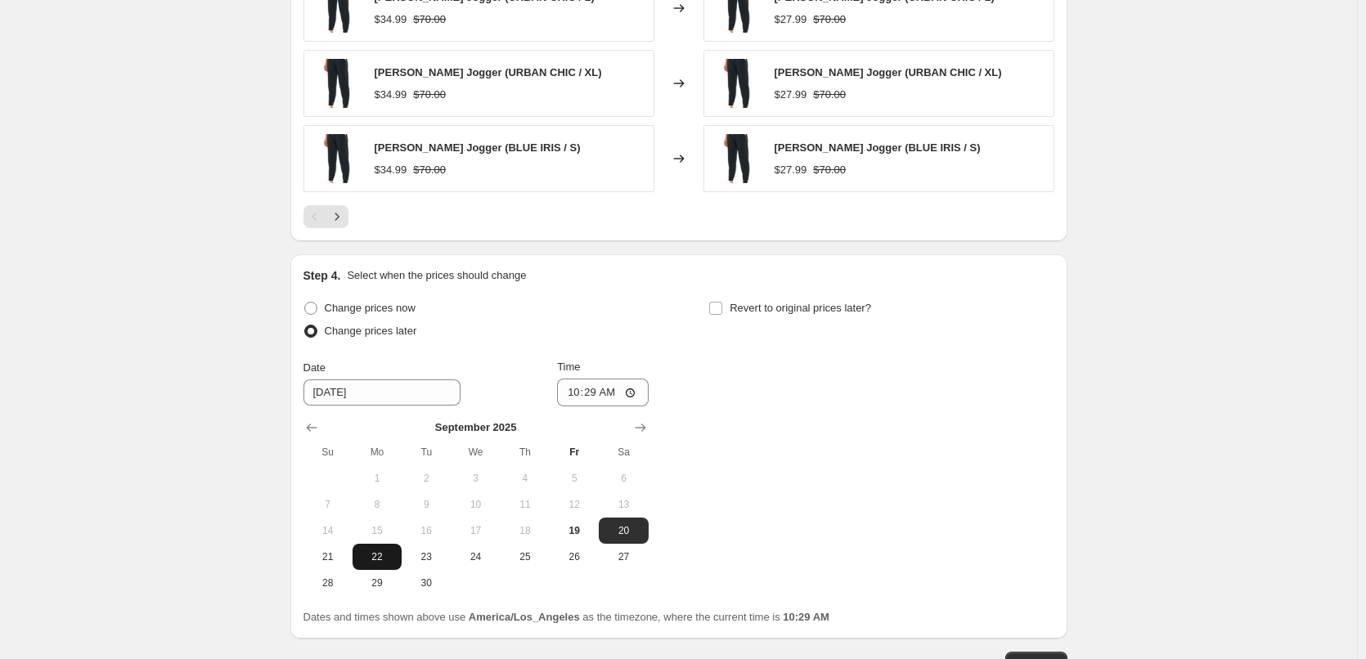
click at [383, 552] on span "22" at bounding box center [377, 556] width 36 height 13
type input "9/22/2025"
click at [639, 391] on input "10:29" at bounding box center [603, 393] width 92 height 28
type input "22:00"
click at [786, 396] on div "Change prices now Change prices later Date 9/22/2025 Time 22:00 September 2025 …" at bounding box center [678, 446] width 751 height 299
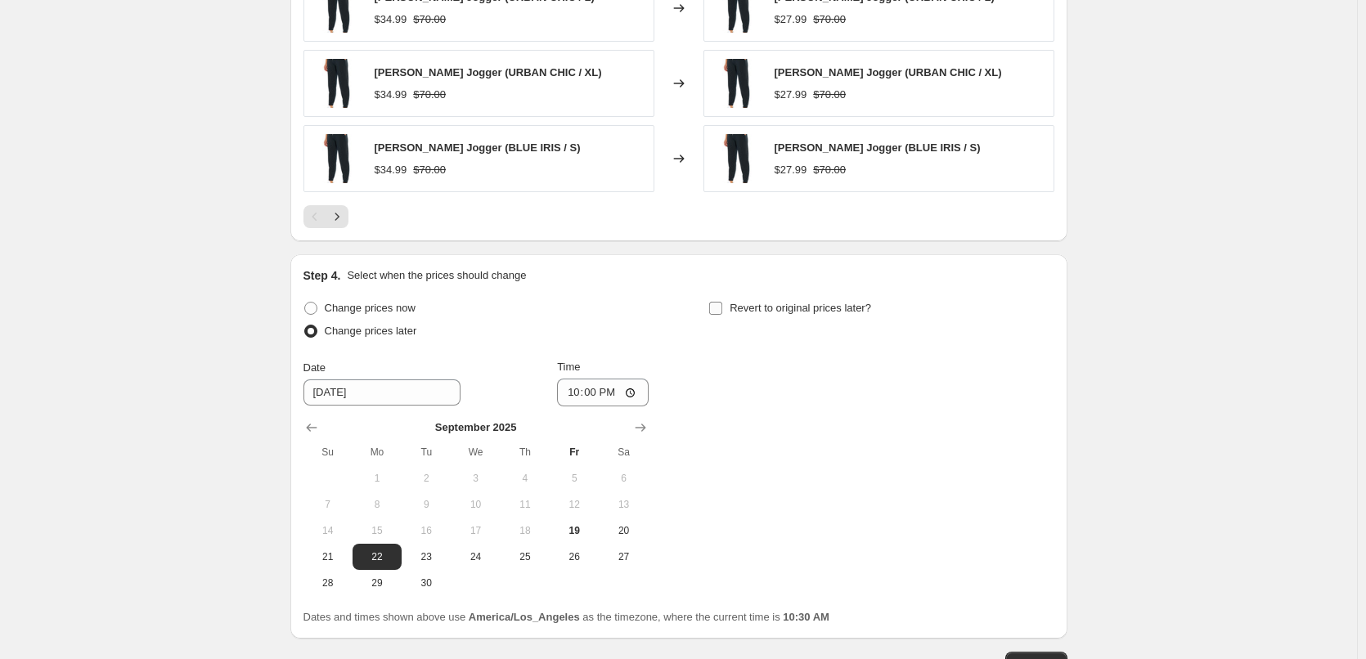
click at [719, 306] on input "Revert to original prices later?" at bounding box center [715, 308] width 13 height 13
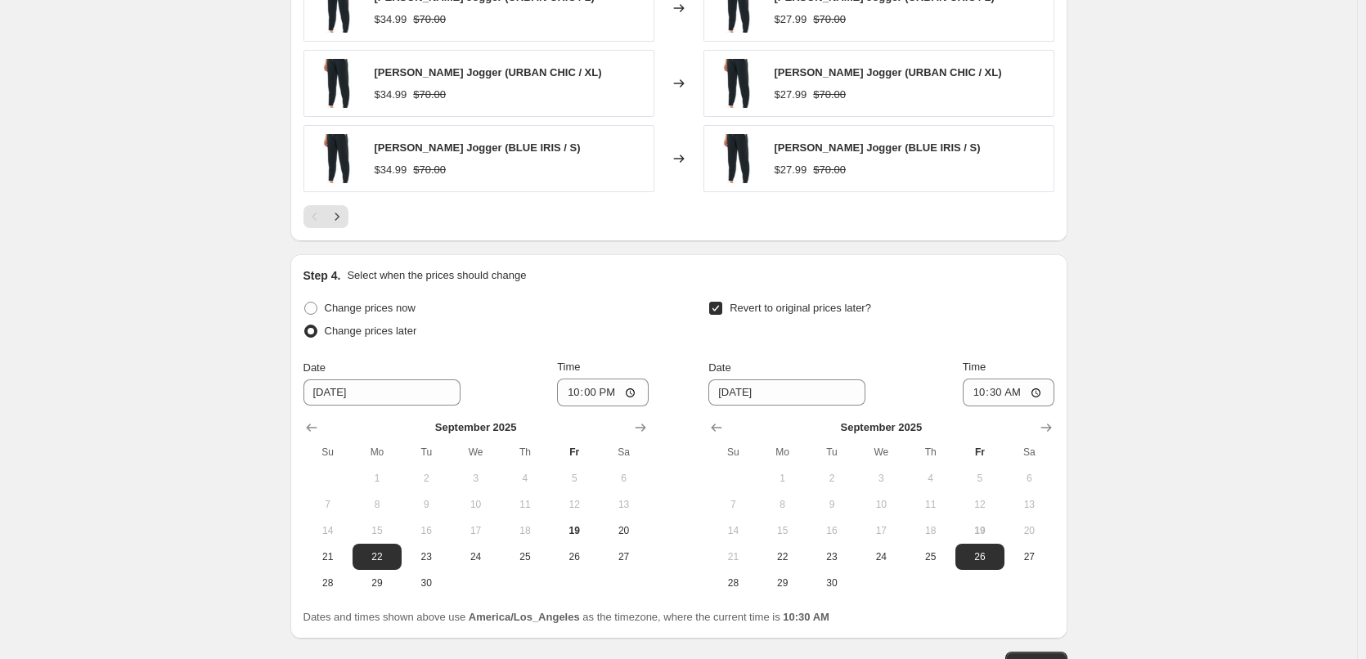
click at [719, 310] on input "Revert to original prices later?" at bounding box center [715, 308] width 13 height 13
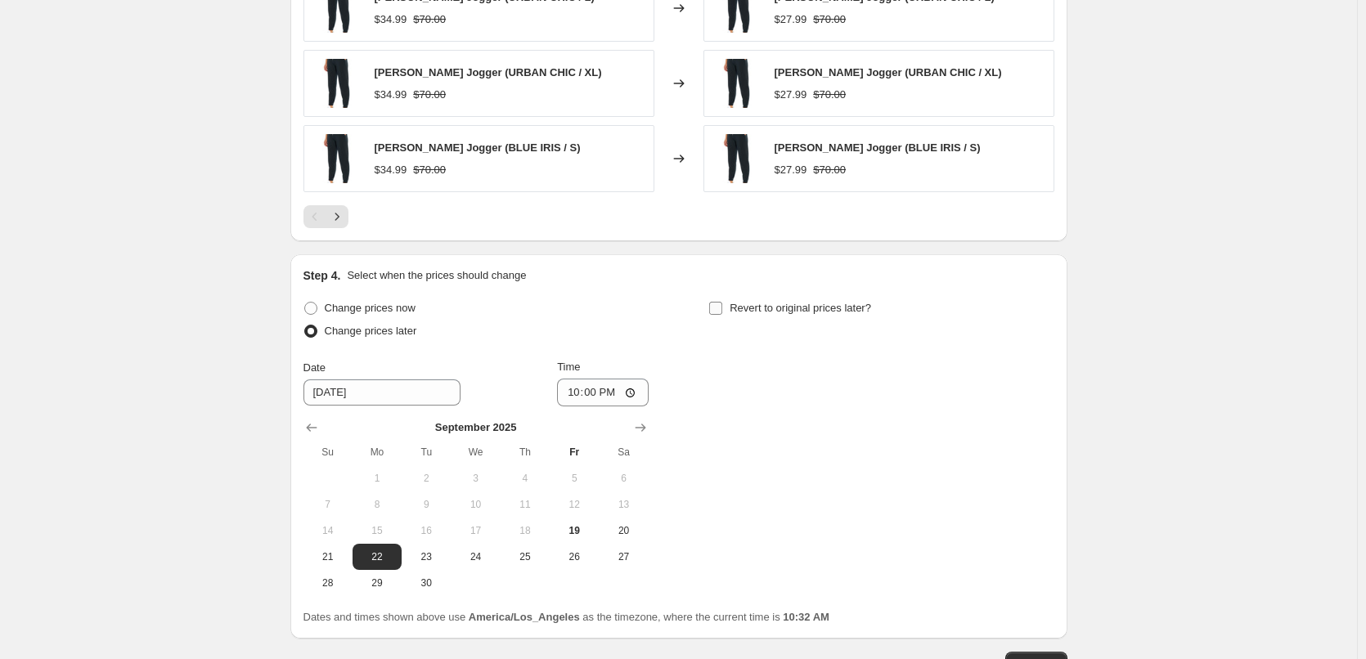
click at [722, 305] on input "Revert to original prices later?" at bounding box center [715, 308] width 13 height 13
checkbox input "true"
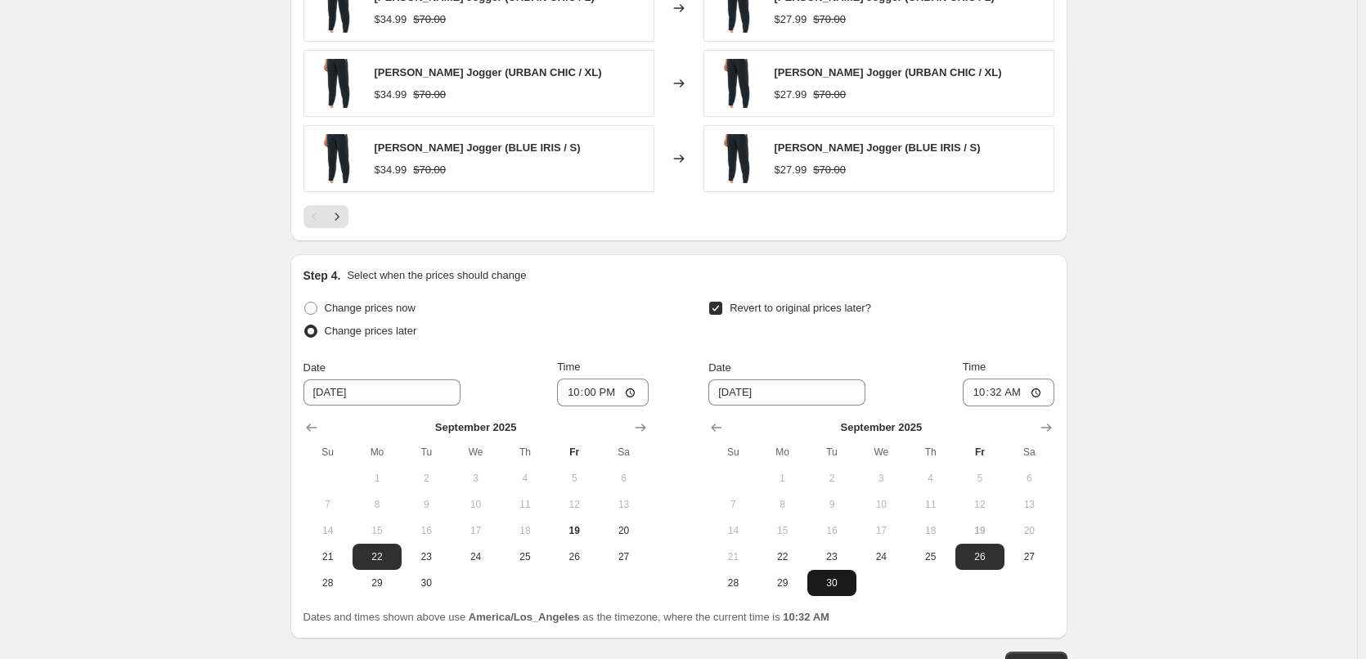
click at [833, 578] on span "30" at bounding box center [832, 583] width 36 height 13
type input "9/30/2025"
click at [1034, 391] on input "10:32" at bounding box center [1009, 393] width 92 height 28
type input "23:59"
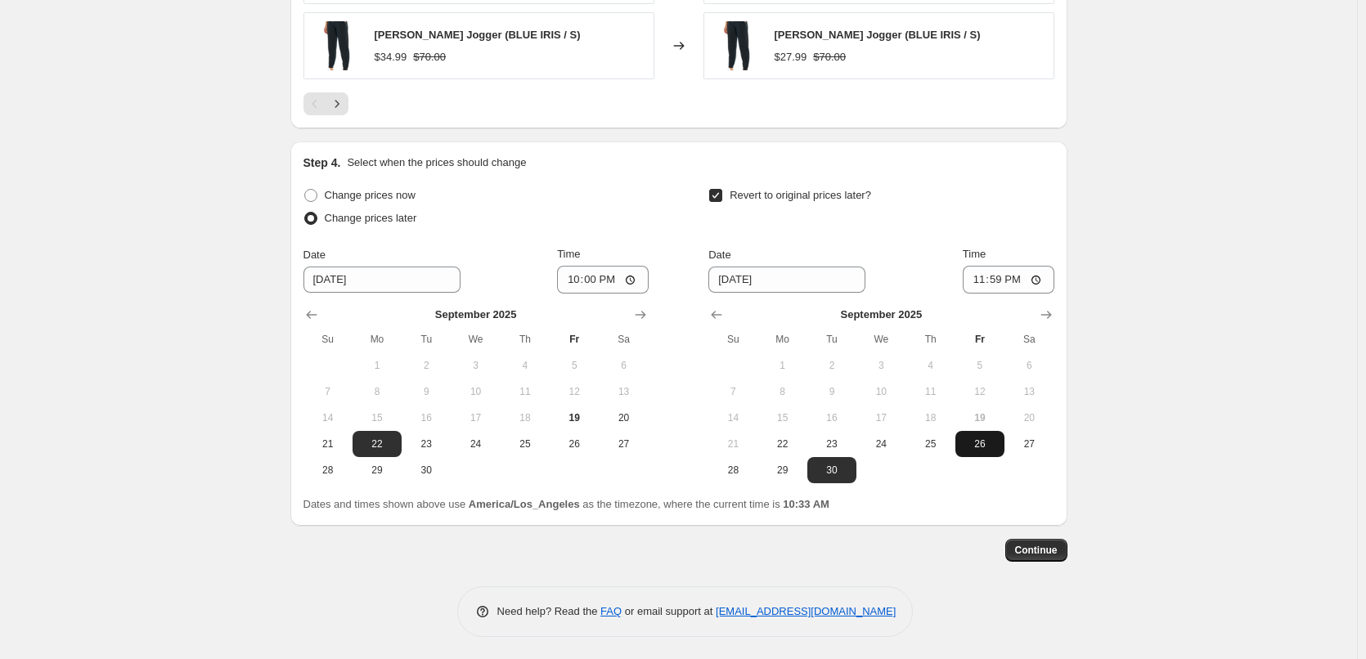
scroll to position [1462, 0]
click at [1023, 546] on span "Continue" at bounding box center [1036, 547] width 43 height 13
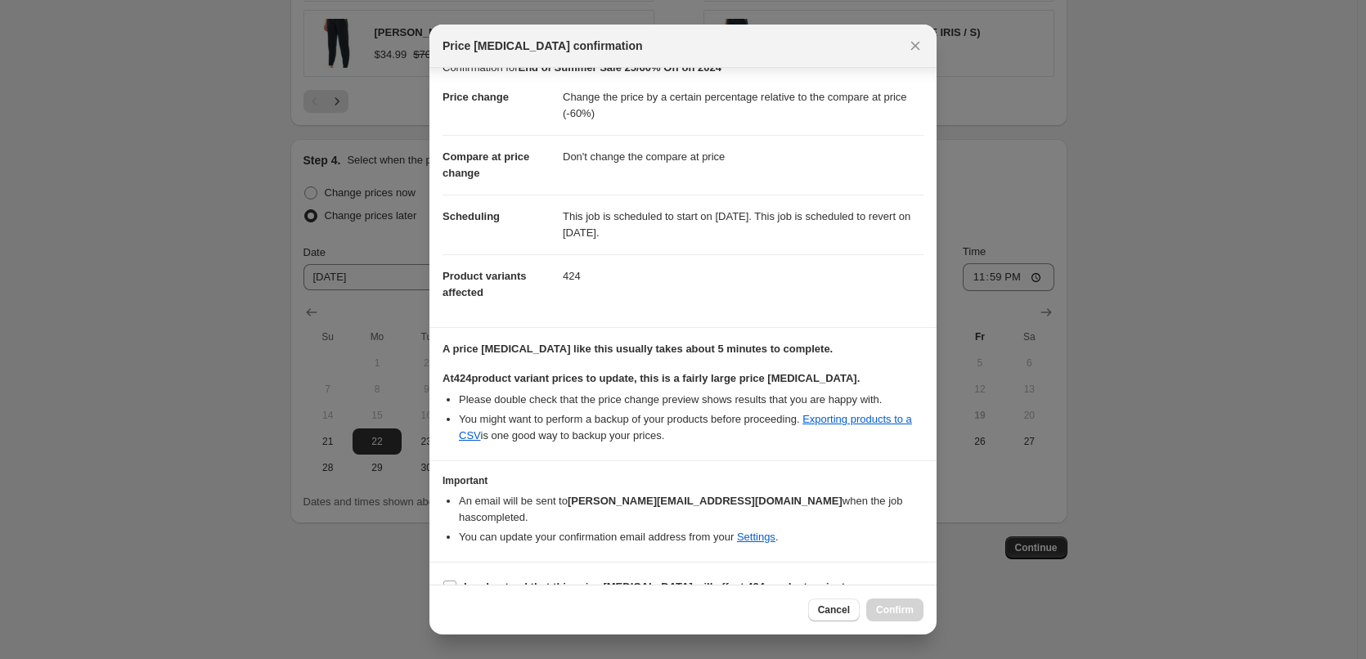
scroll to position [32, 0]
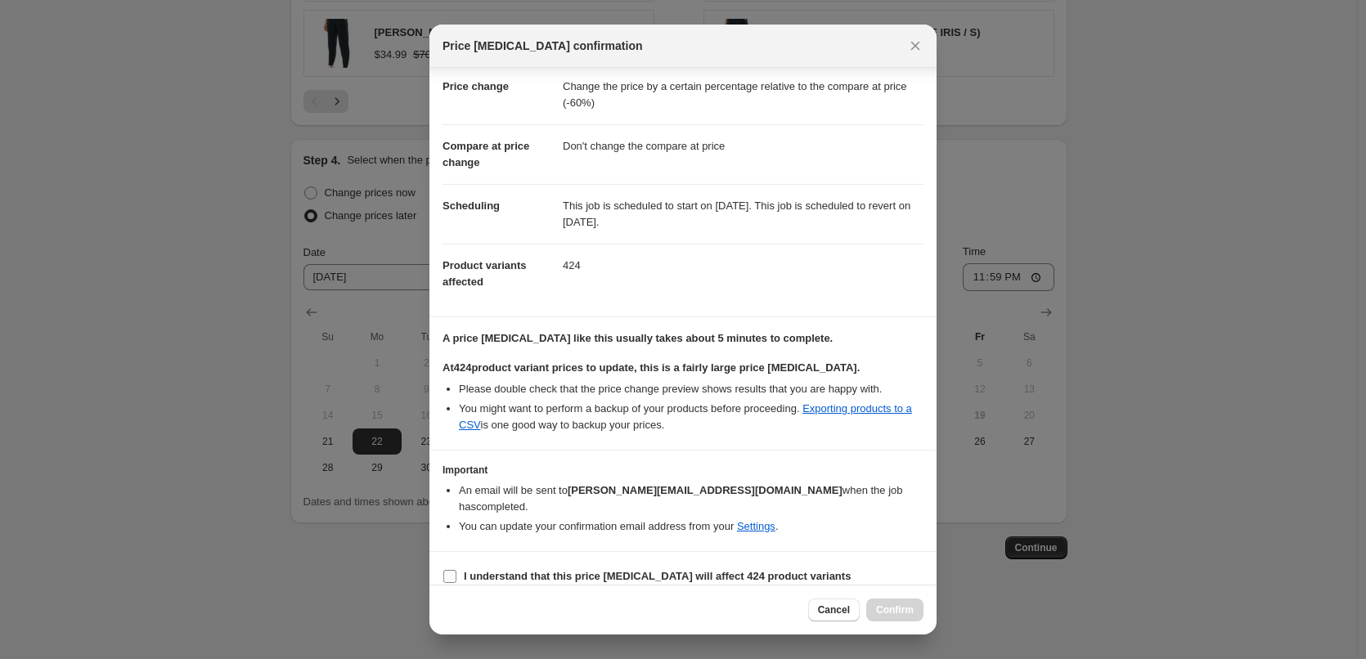
click at [446, 570] on input "I understand that this price change job will affect 424 product variants" at bounding box center [449, 576] width 13 height 13
checkbox input "true"
click at [907, 607] on span "Confirm" at bounding box center [895, 610] width 38 height 13
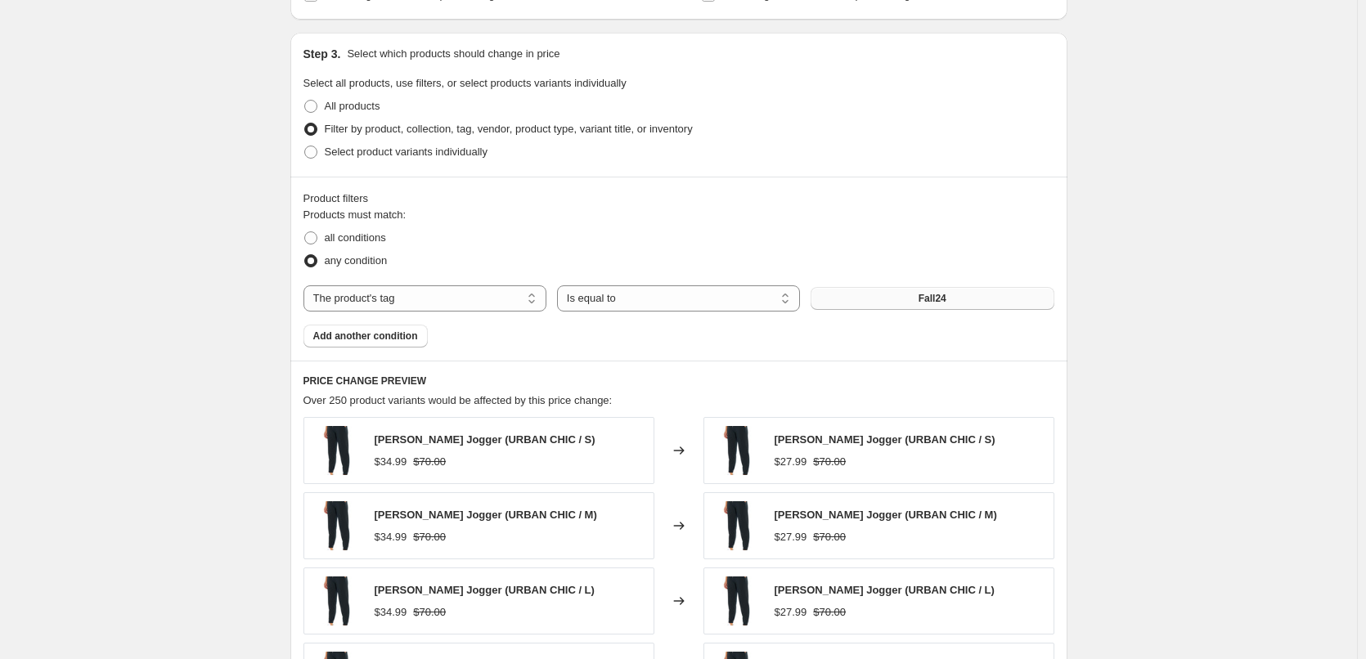
scroll to position [807, 0]
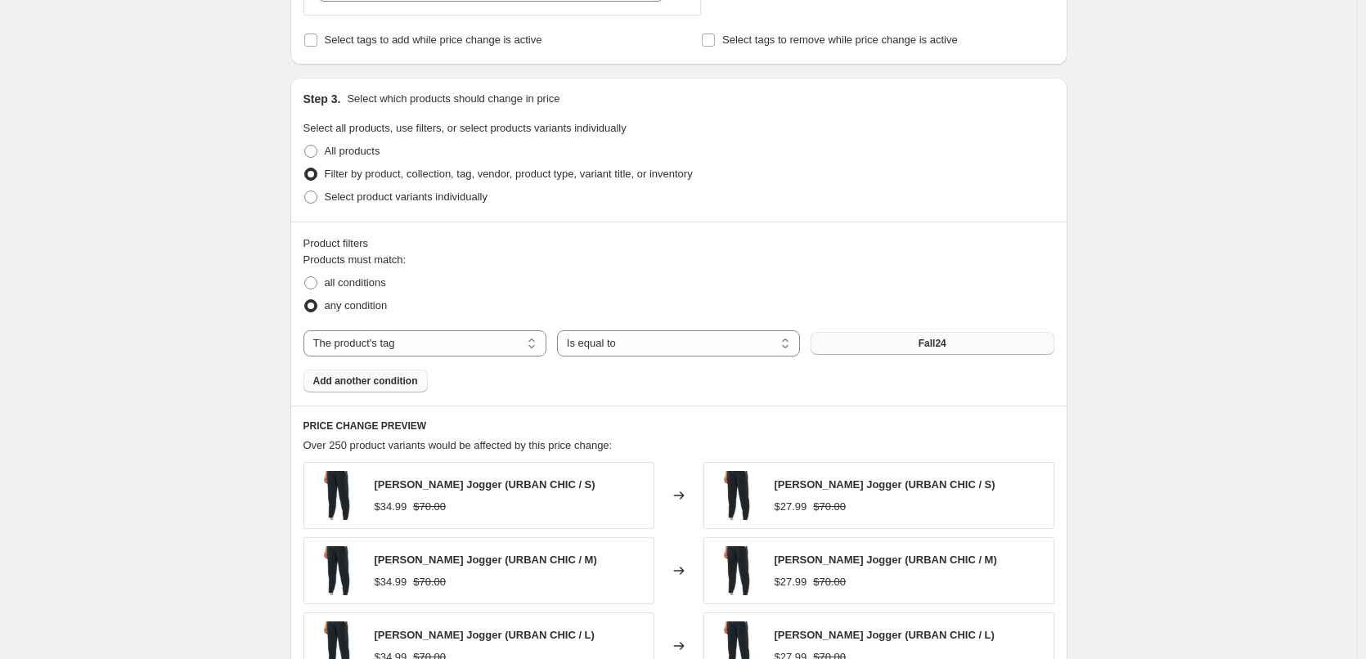
click at [398, 380] on span "Add another condition" at bounding box center [365, 381] width 105 height 13
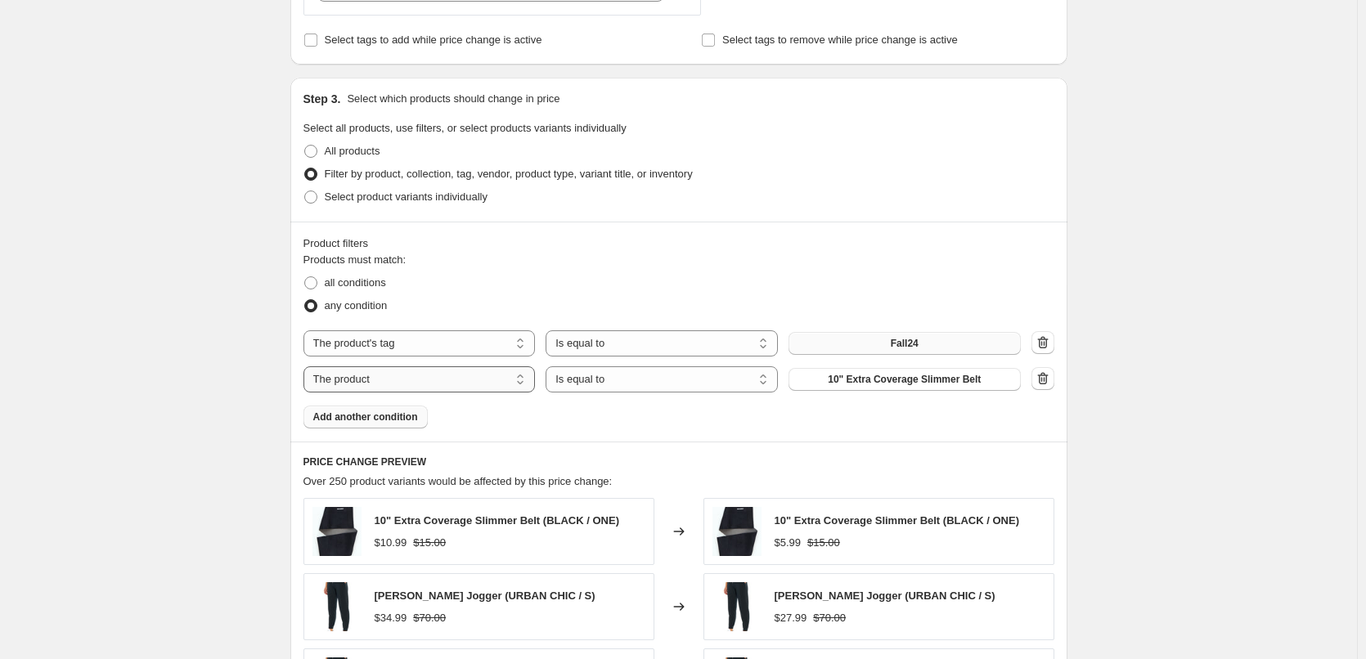
click at [528, 383] on select "The product The product's collection The product's tag The product's vendor The…" at bounding box center [419, 379] width 232 height 26
select select "tag"
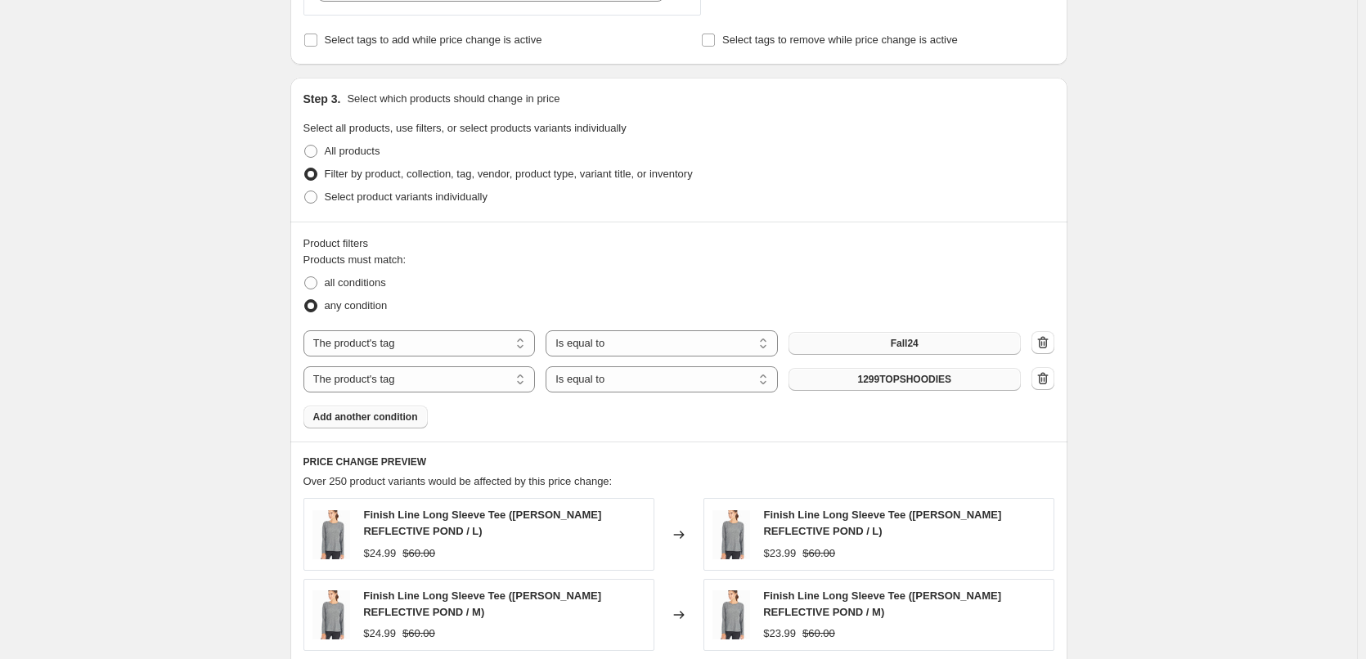
click at [977, 382] on button "1299TOPSHOODIES" at bounding box center [905, 379] width 232 height 23
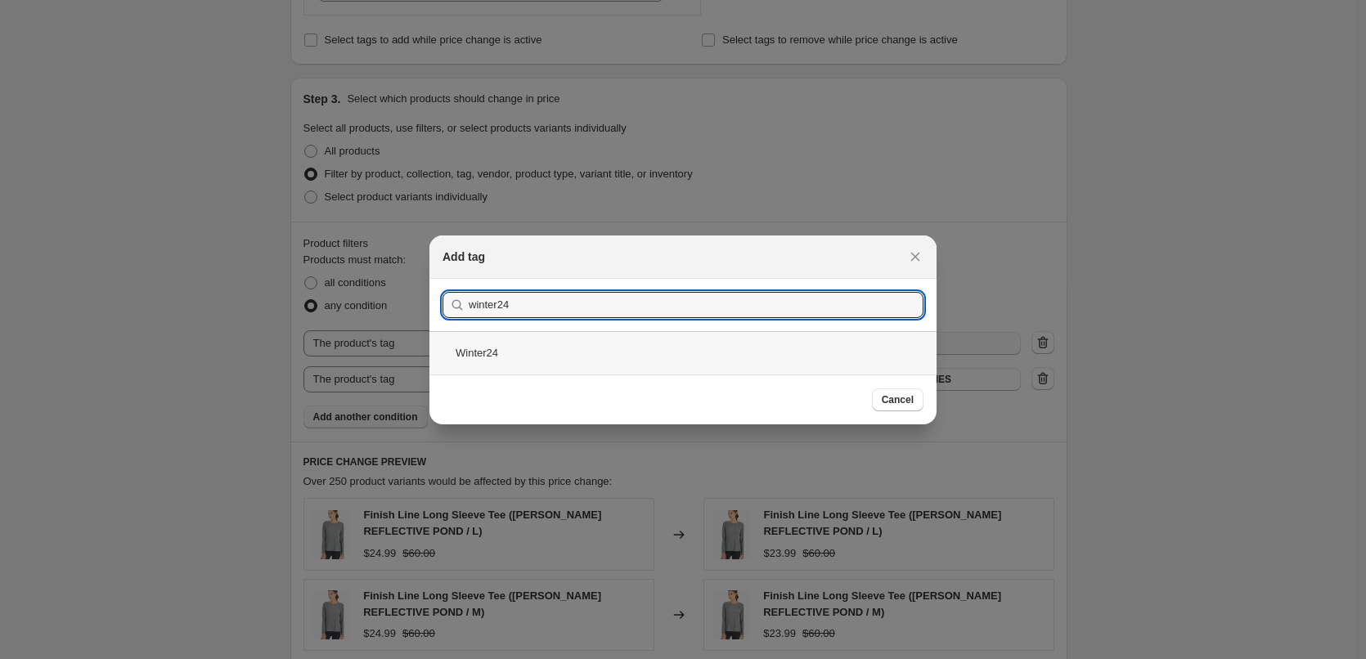
type input "winter24"
click at [483, 353] on div "Winter24" at bounding box center [682, 352] width 507 height 43
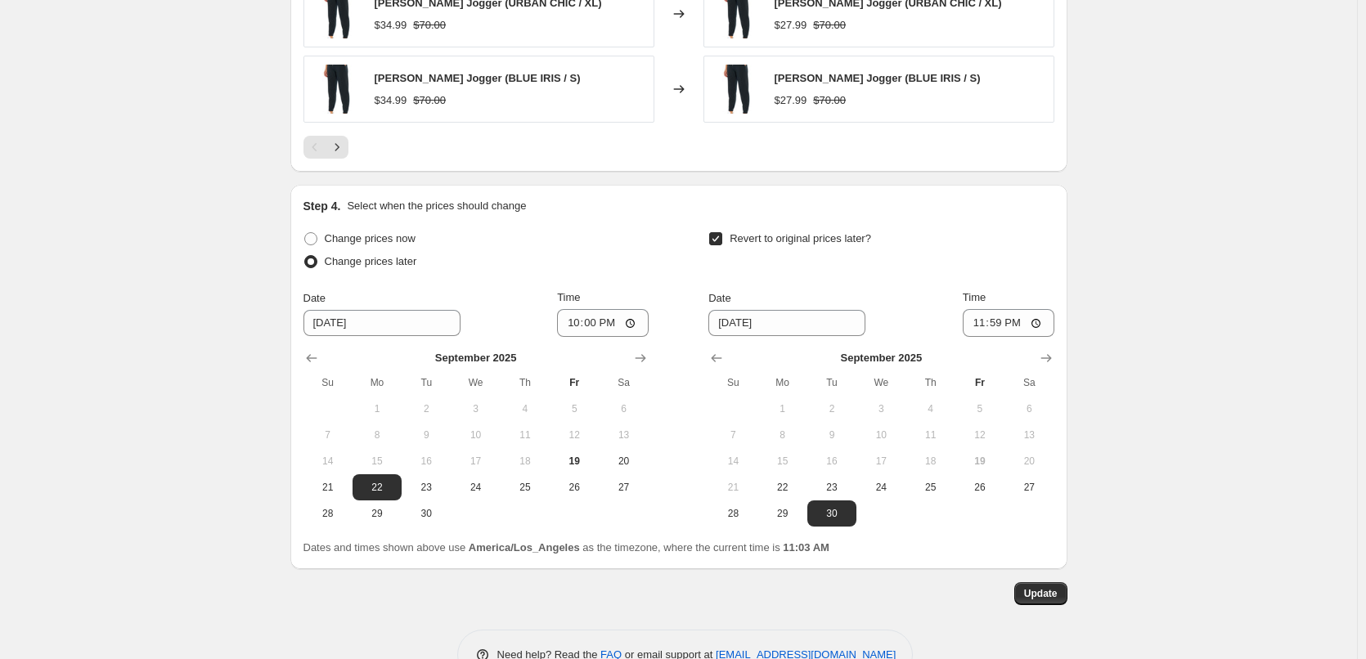
scroll to position [1597, 0]
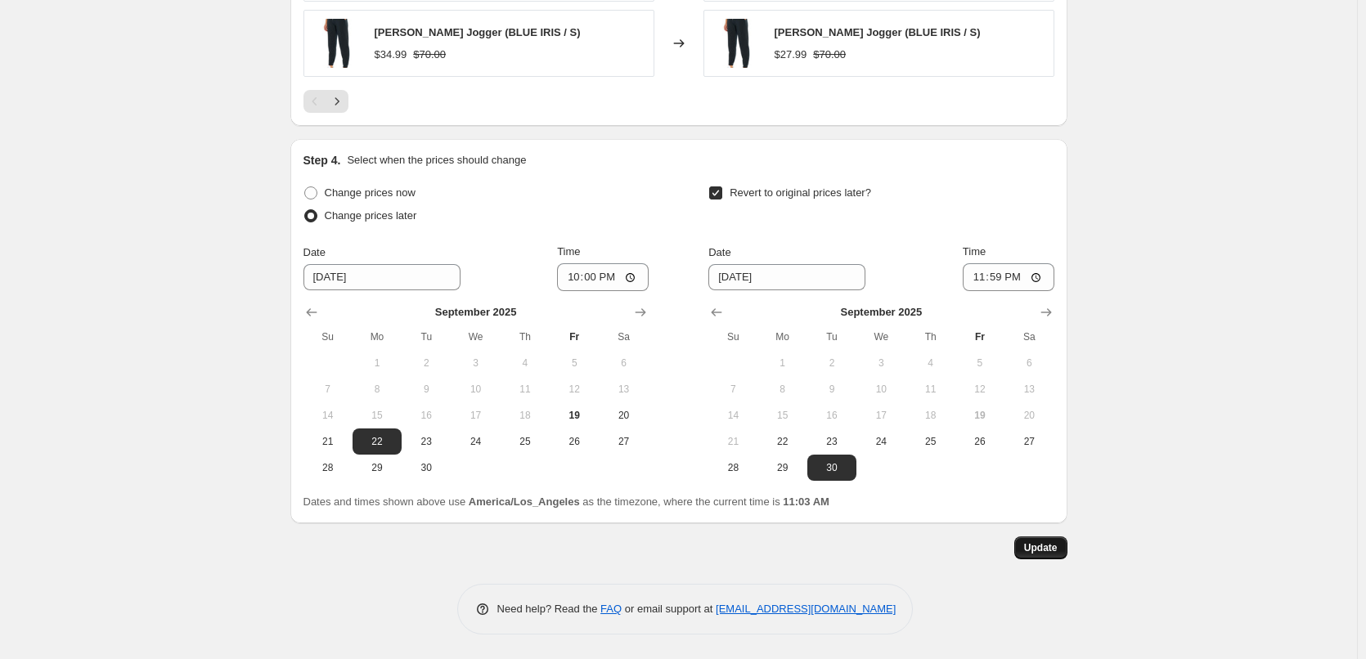
click at [1036, 545] on span "Update" at bounding box center [1041, 547] width 34 height 13
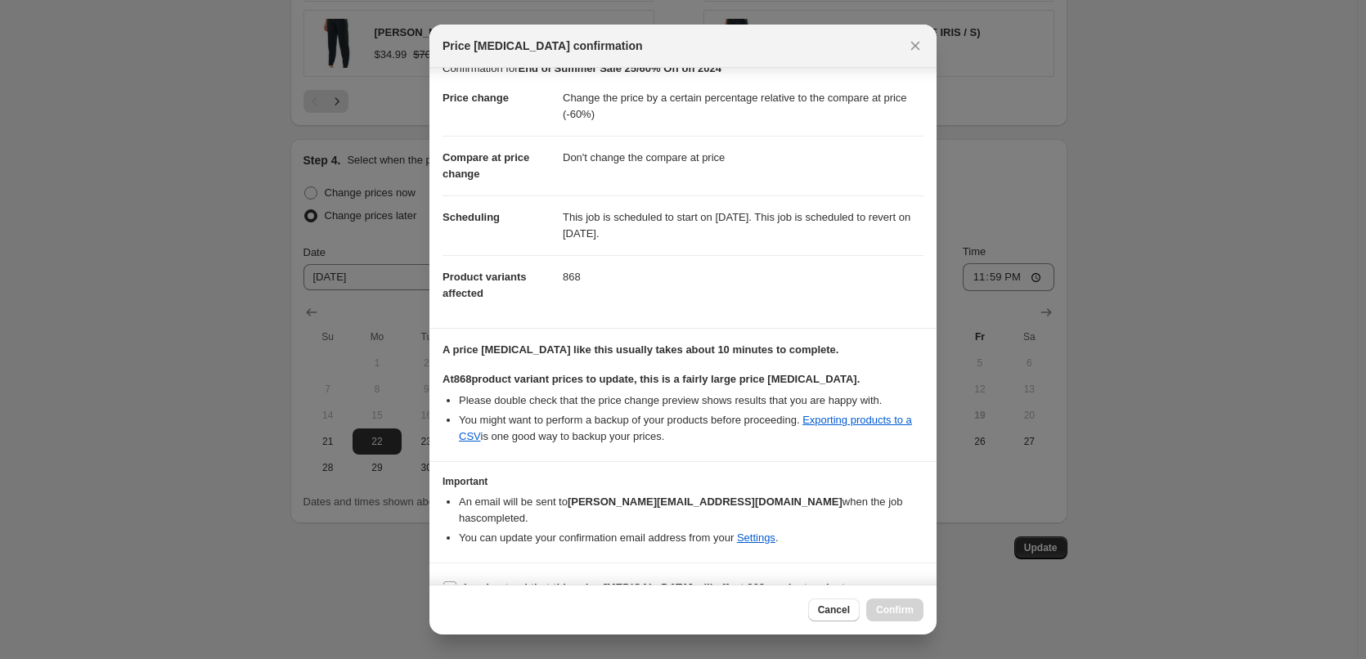
scroll to position [32, 0]
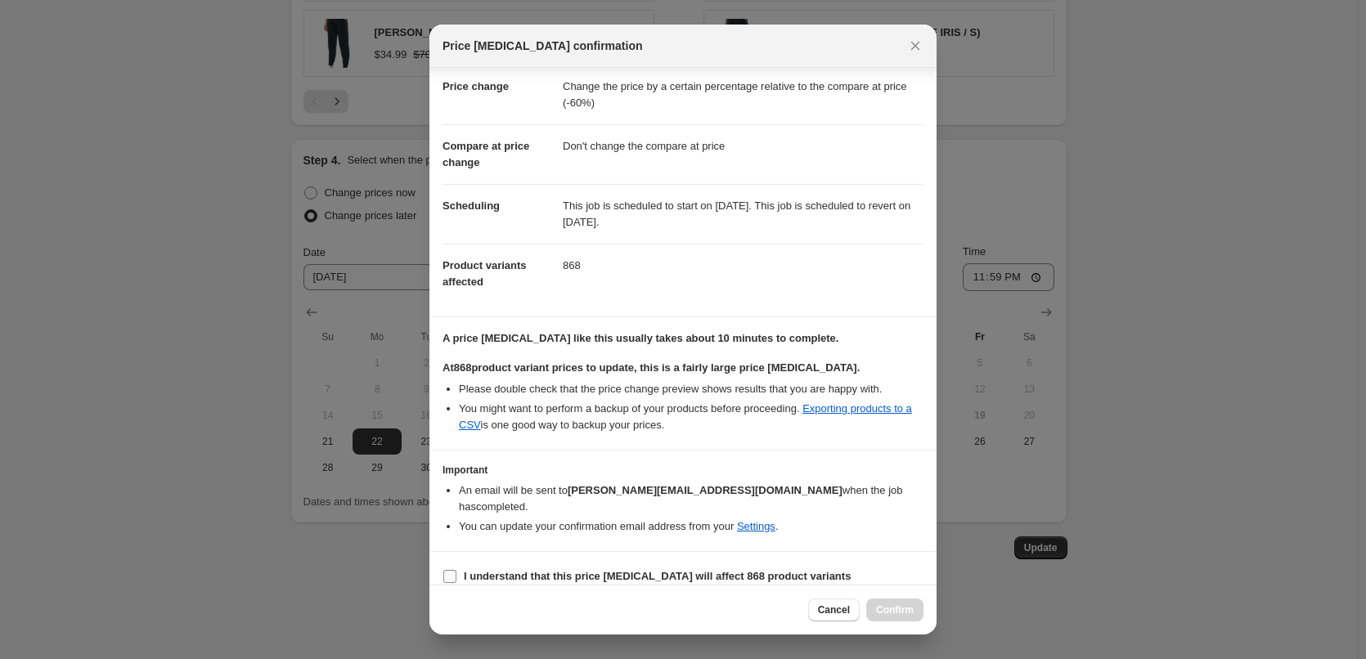
click at [452, 570] on input "I understand that this price change job will affect 868 product variants" at bounding box center [449, 576] width 13 height 13
checkbox input "true"
click at [909, 607] on span "Confirm" at bounding box center [895, 610] width 38 height 13
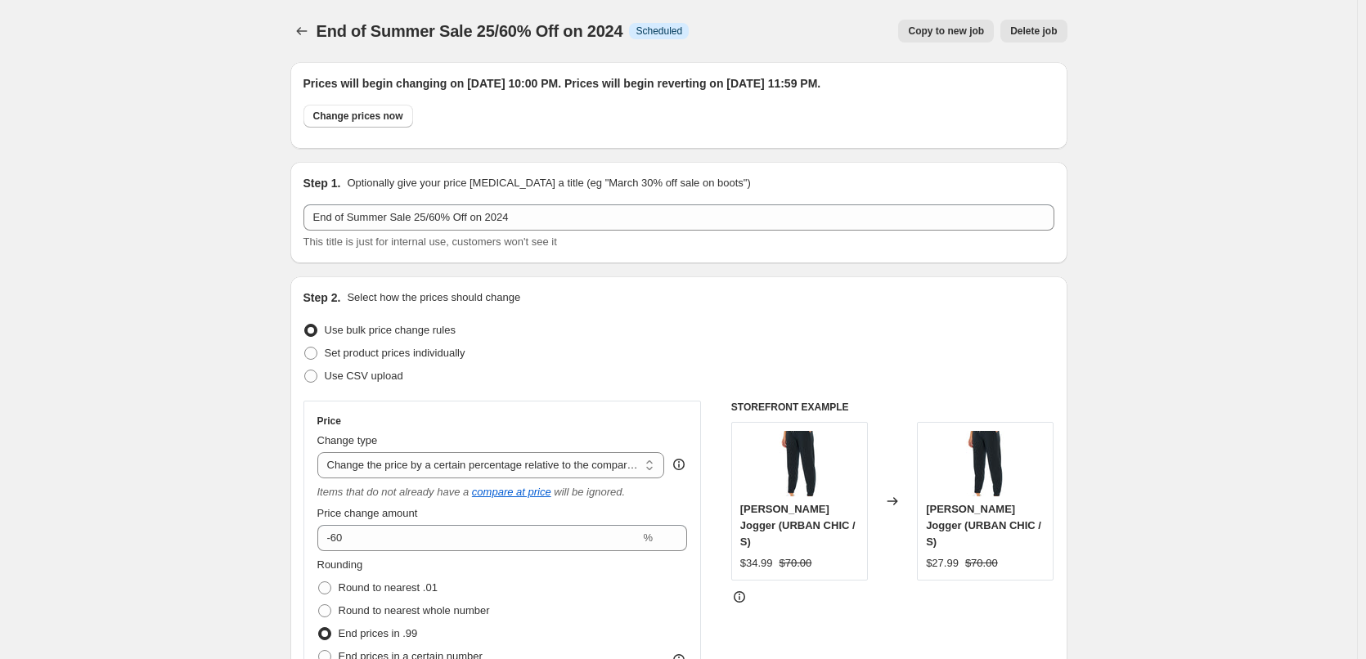
scroll to position [1597, 0]
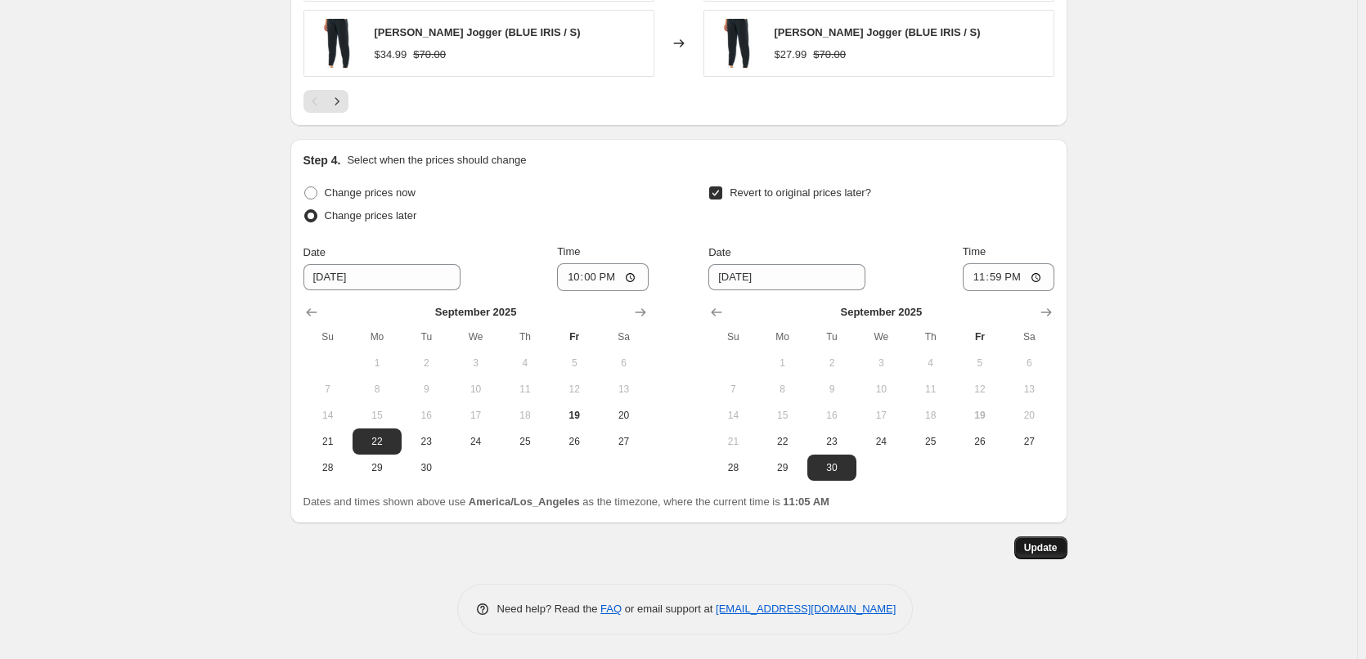
click at [1049, 552] on span "Update" at bounding box center [1041, 547] width 34 height 13
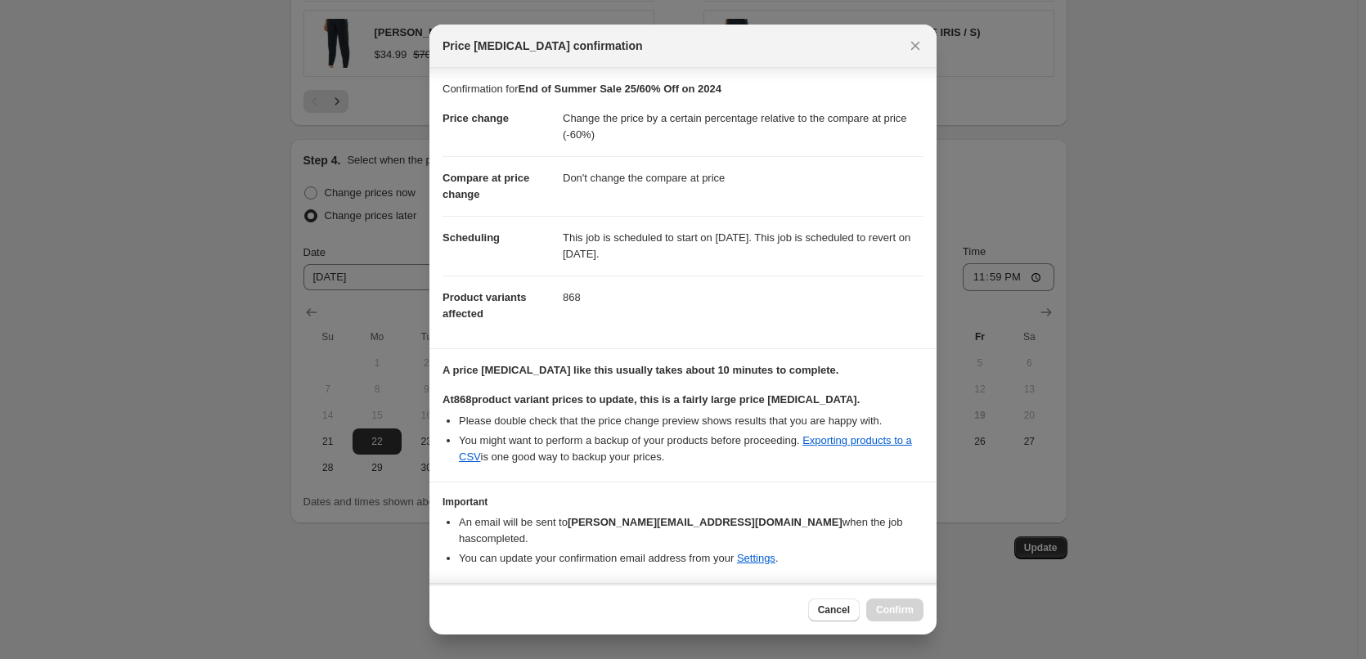
scroll to position [32, 0]
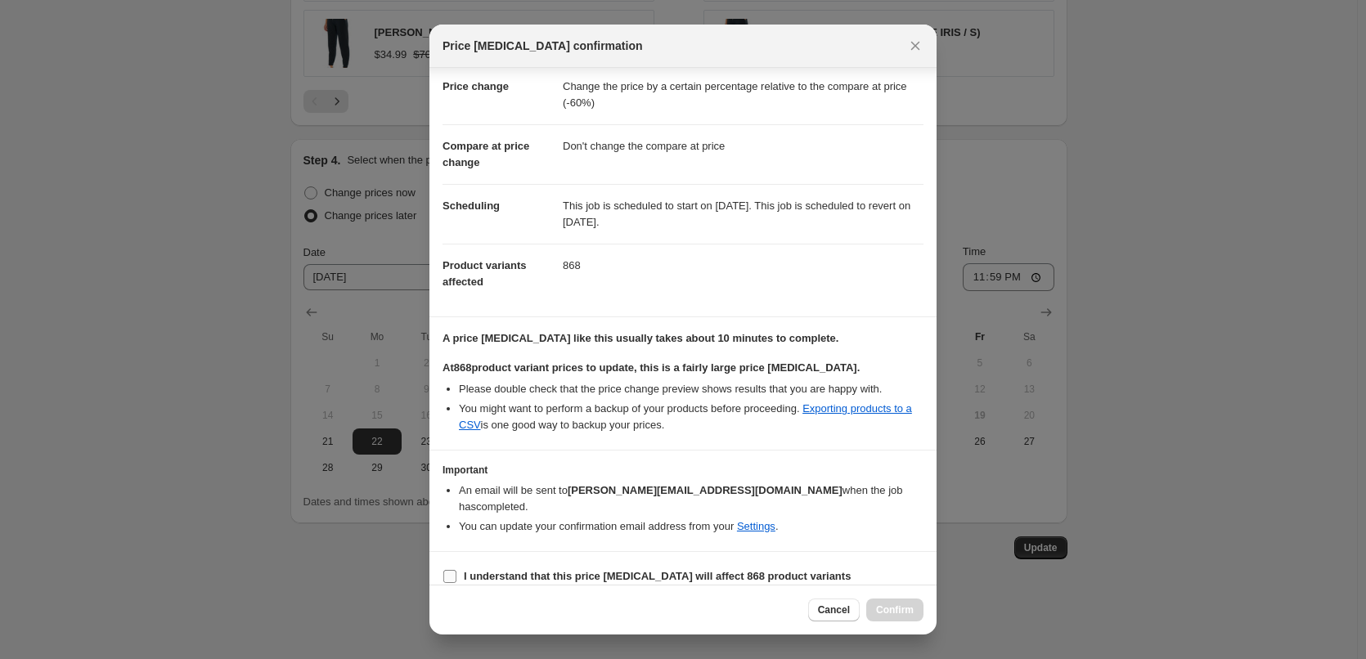
click at [450, 570] on input "I understand that this price change job will affect 868 product variants" at bounding box center [449, 576] width 13 height 13
checkbox input "true"
click at [883, 613] on span "Confirm" at bounding box center [895, 610] width 38 height 13
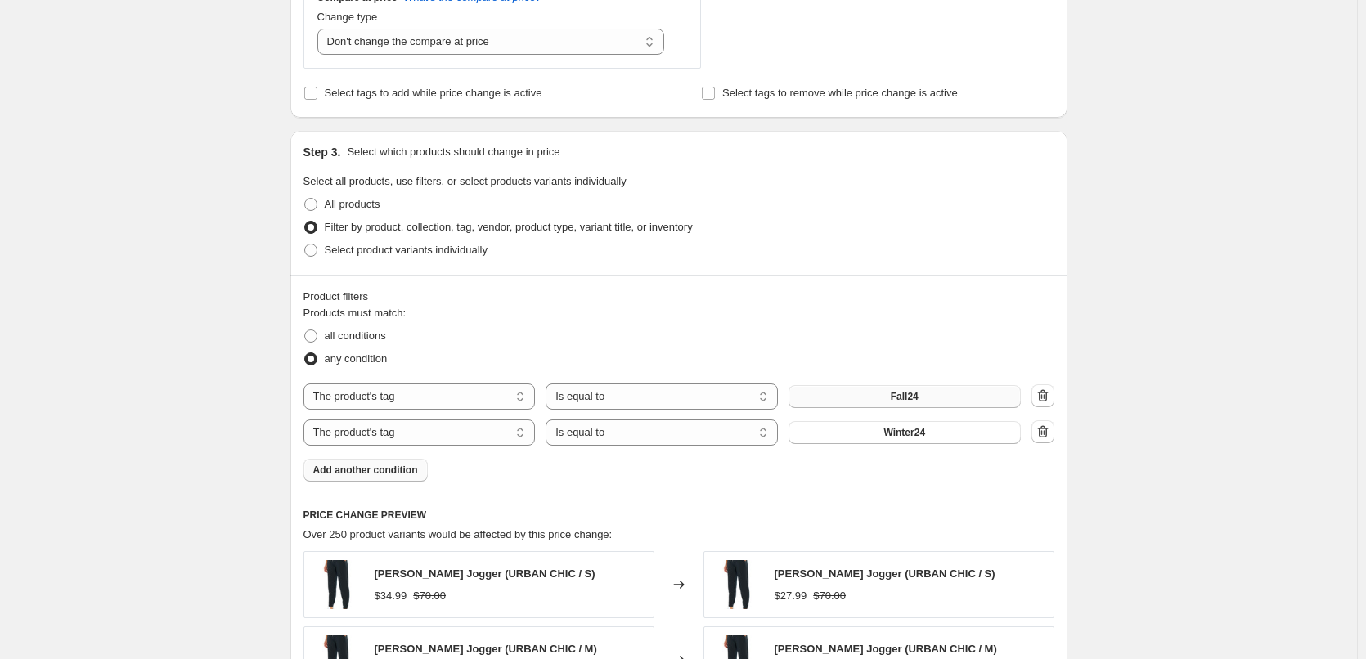
scroll to position [780, 0]
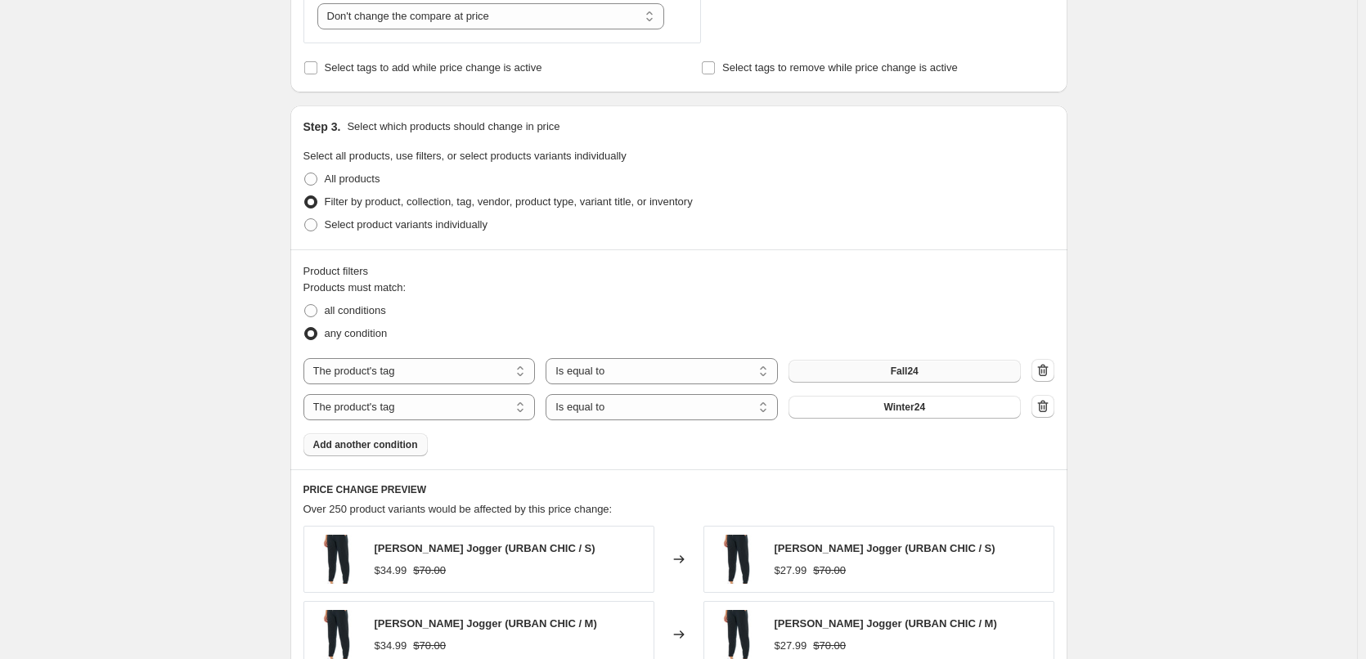
click at [373, 448] on span "Add another condition" at bounding box center [365, 444] width 105 height 13
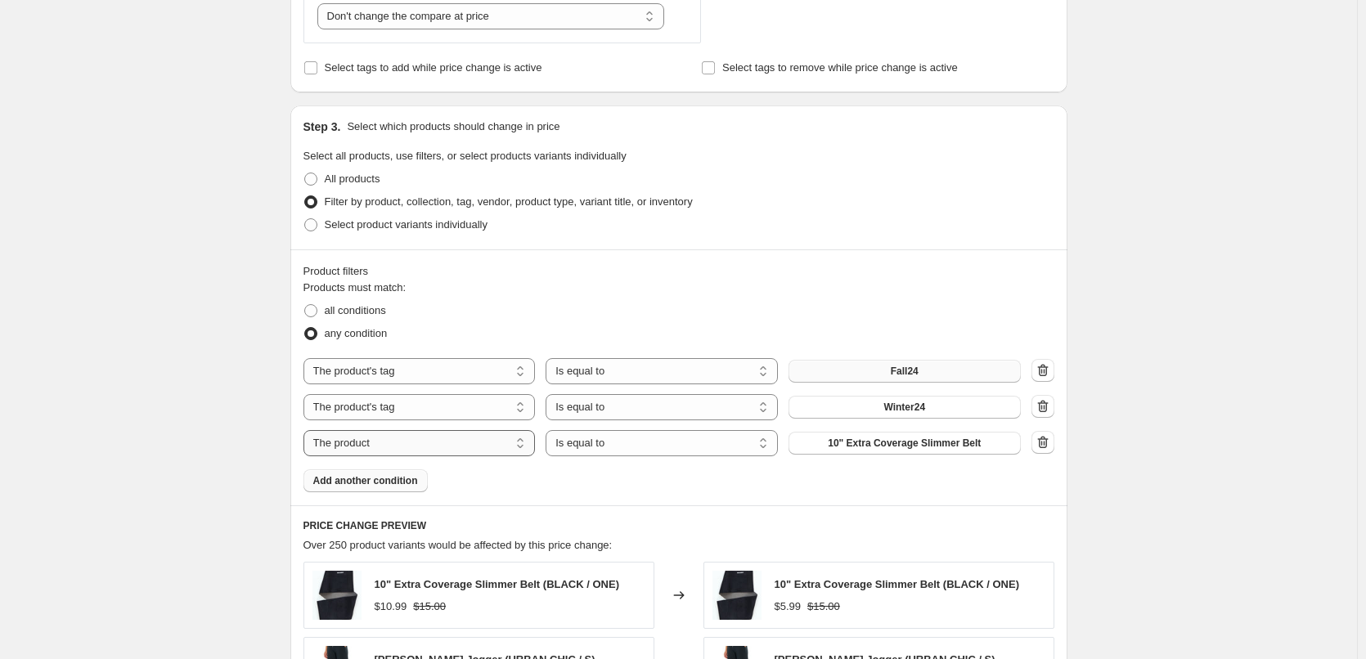
click at [519, 443] on select "The product The product's collection The product's tag The product's vendor The…" at bounding box center [419, 443] width 232 height 26
select select "tag"
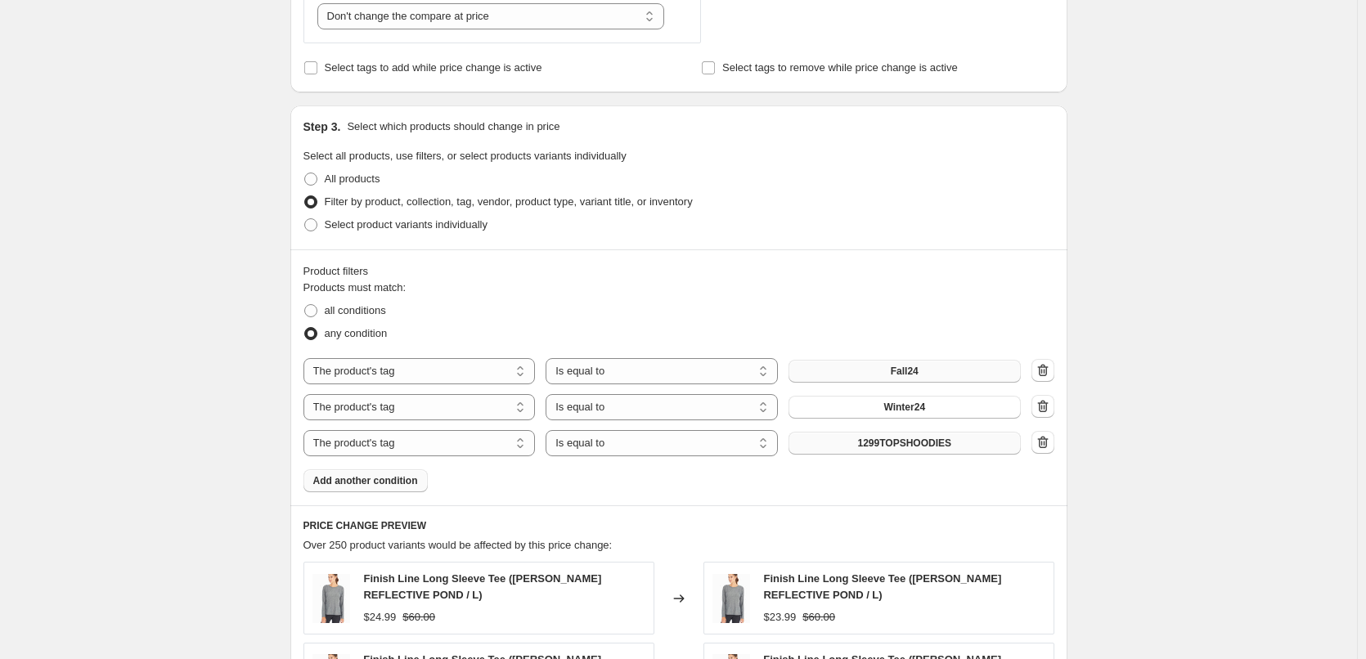
click at [971, 445] on button "1299TOPSHOODIES" at bounding box center [905, 443] width 232 height 23
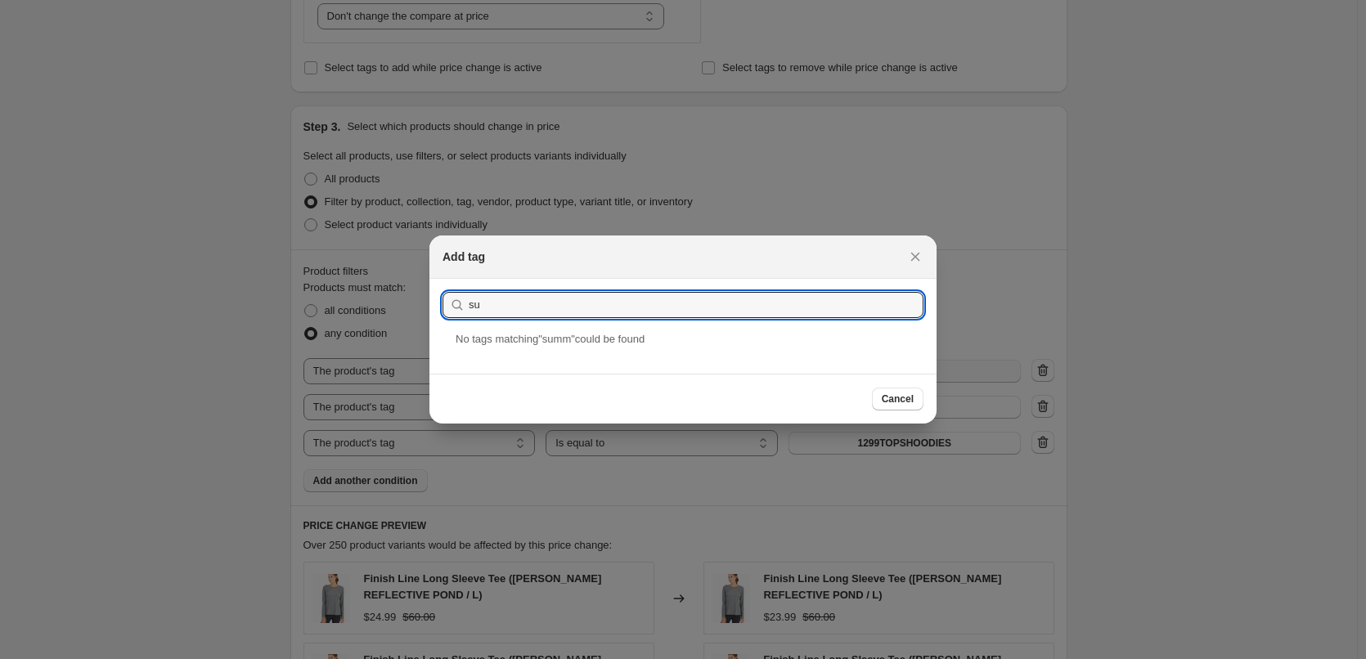
type input "s"
type input "Summer24"
click at [488, 353] on div "Summer24" at bounding box center [682, 352] width 507 height 43
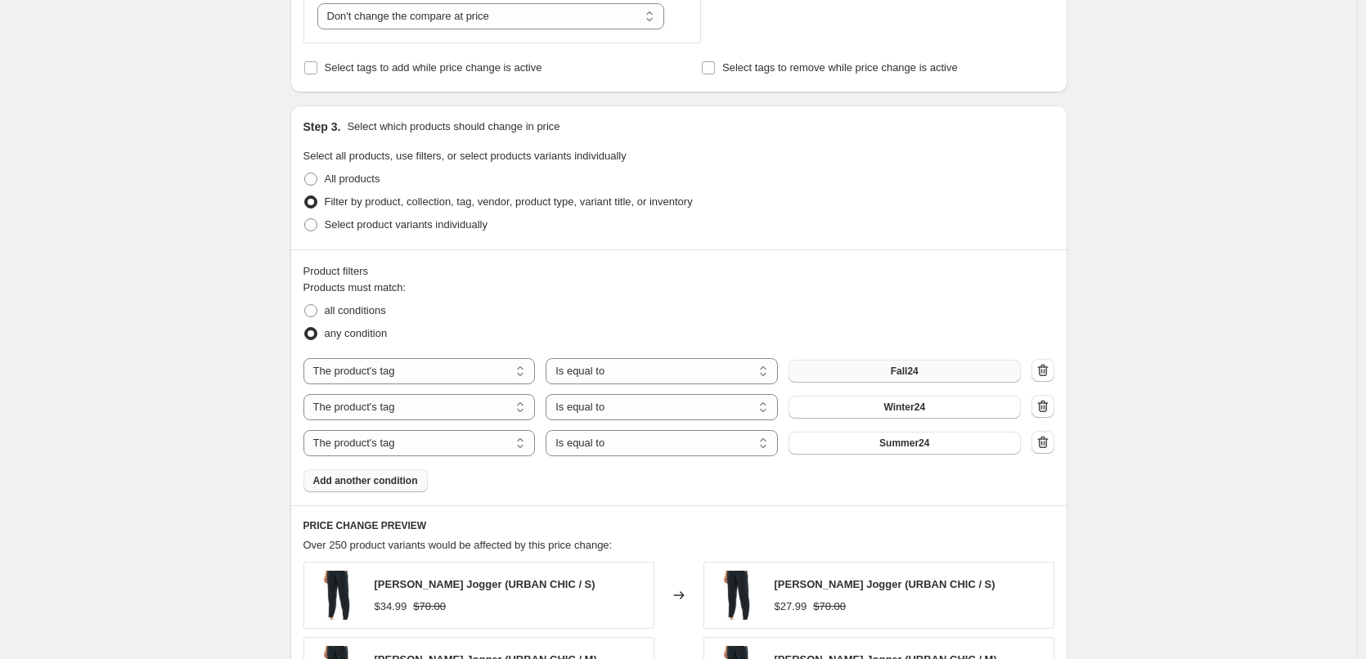
click at [1227, 364] on div "End of Summer Sale 25/60% Off on 2024. This page is ready End of Summer Sale 25…" at bounding box center [678, 366] width 1357 height 2292
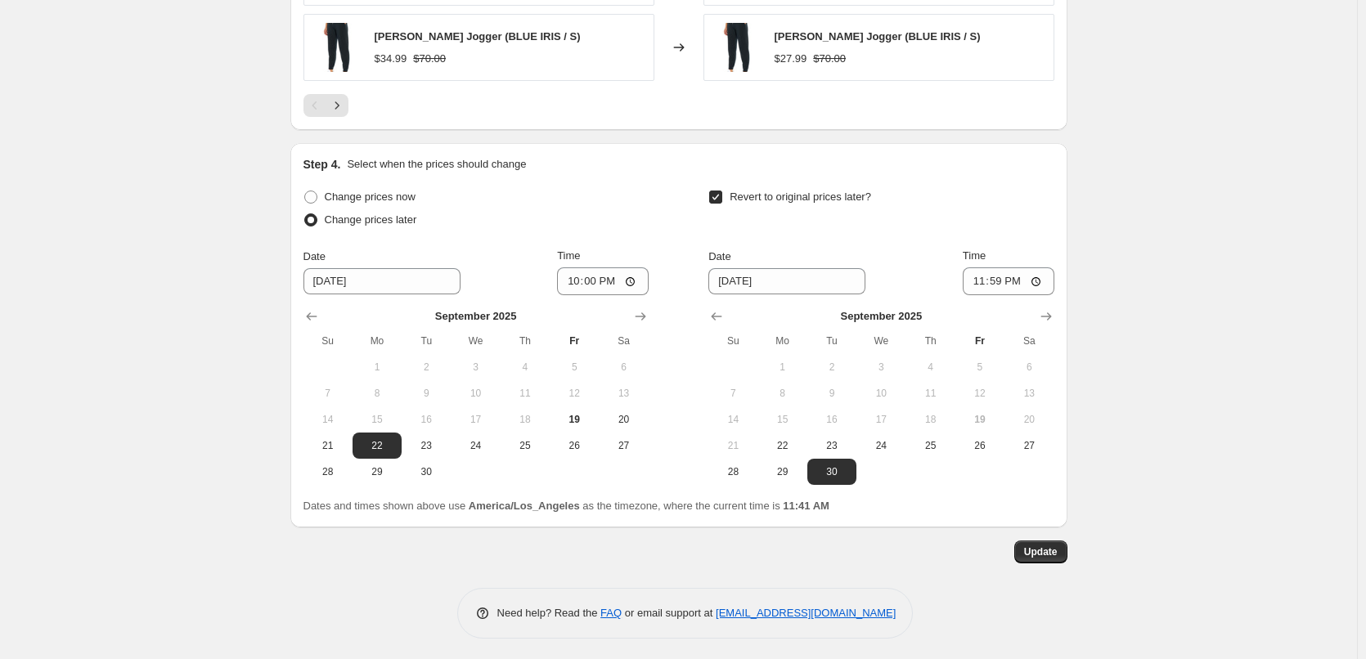
scroll to position [1633, 0]
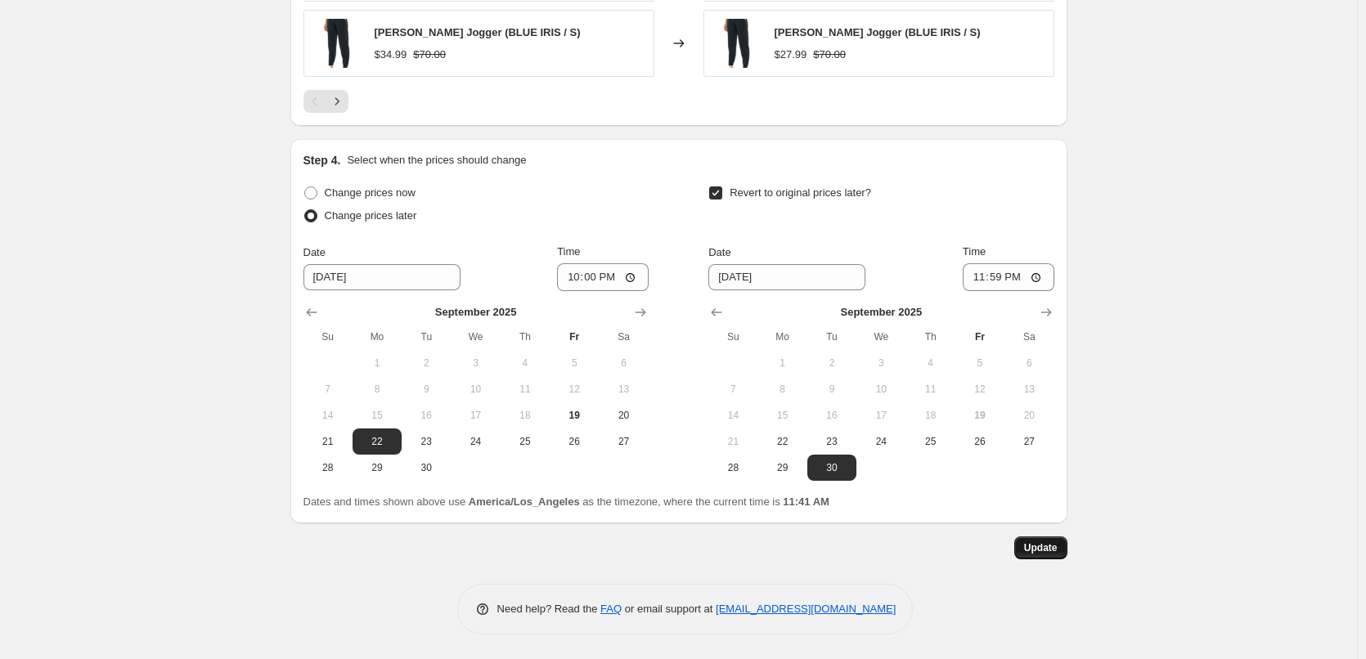
click at [1035, 549] on span "Update" at bounding box center [1041, 547] width 34 height 13
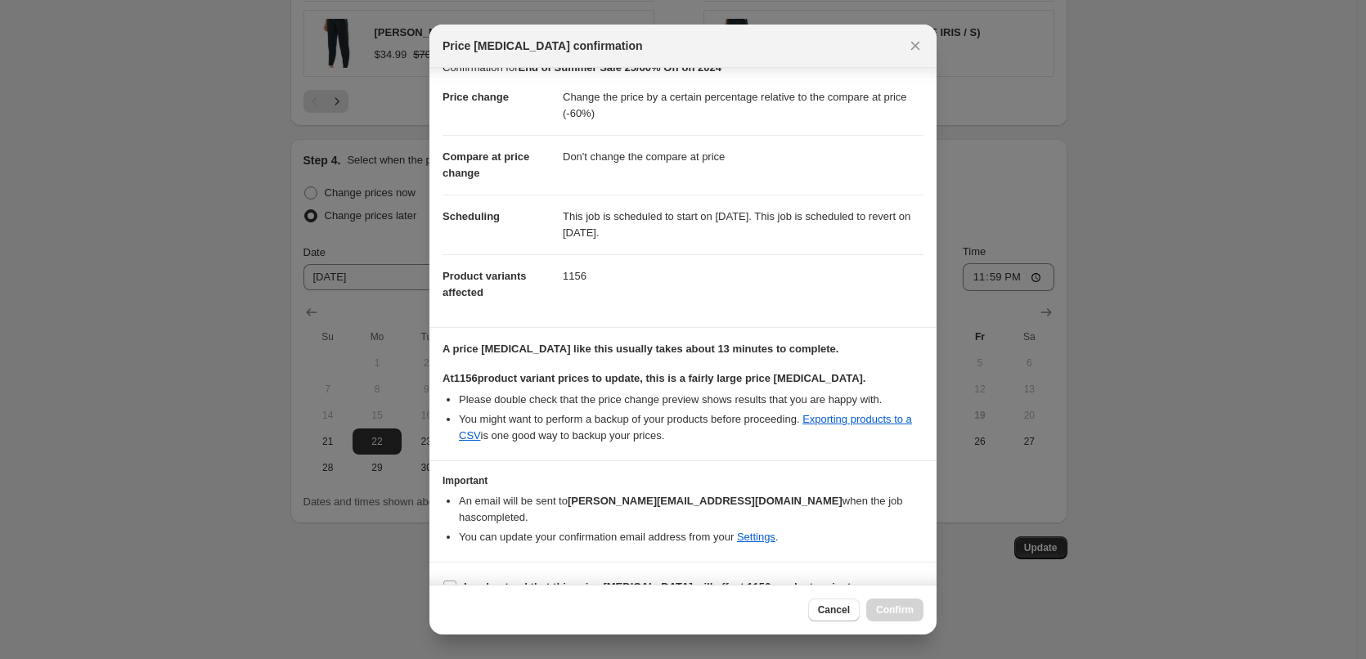
scroll to position [32, 0]
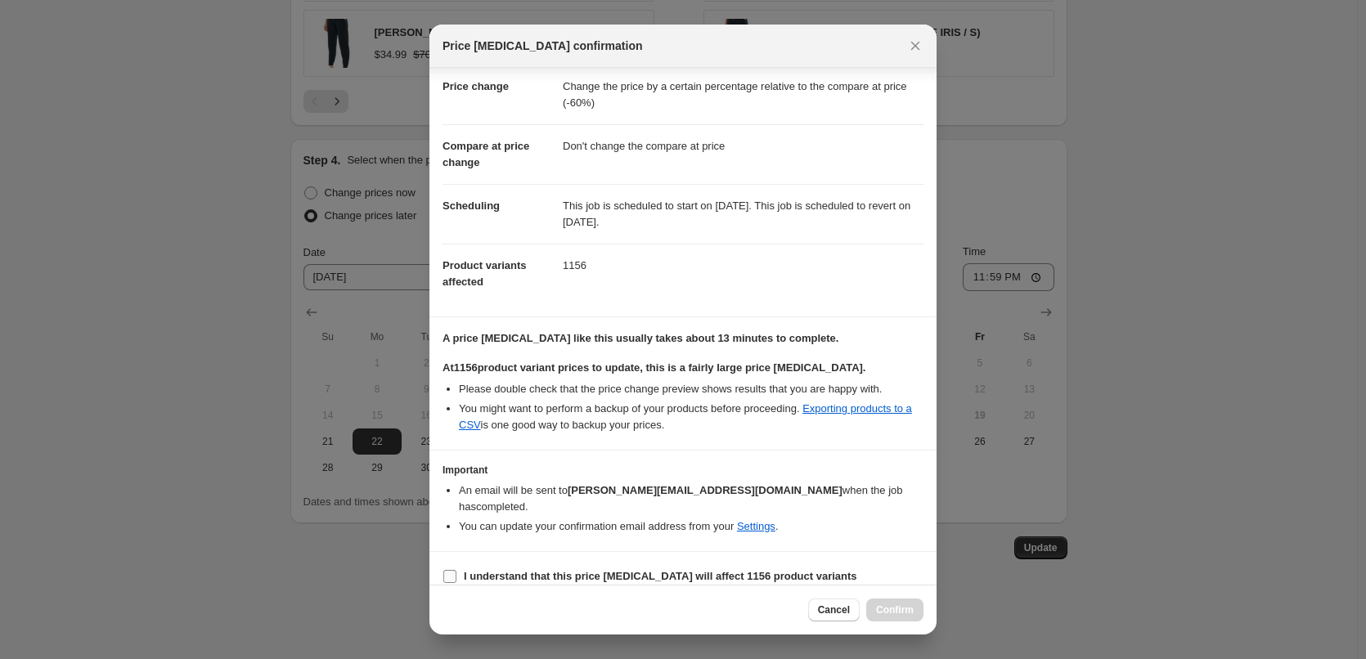
click at [449, 570] on input "I understand that this price change job will affect 1156 product variants" at bounding box center [449, 576] width 13 height 13
checkbox input "true"
click at [889, 606] on span "Confirm" at bounding box center [895, 610] width 38 height 13
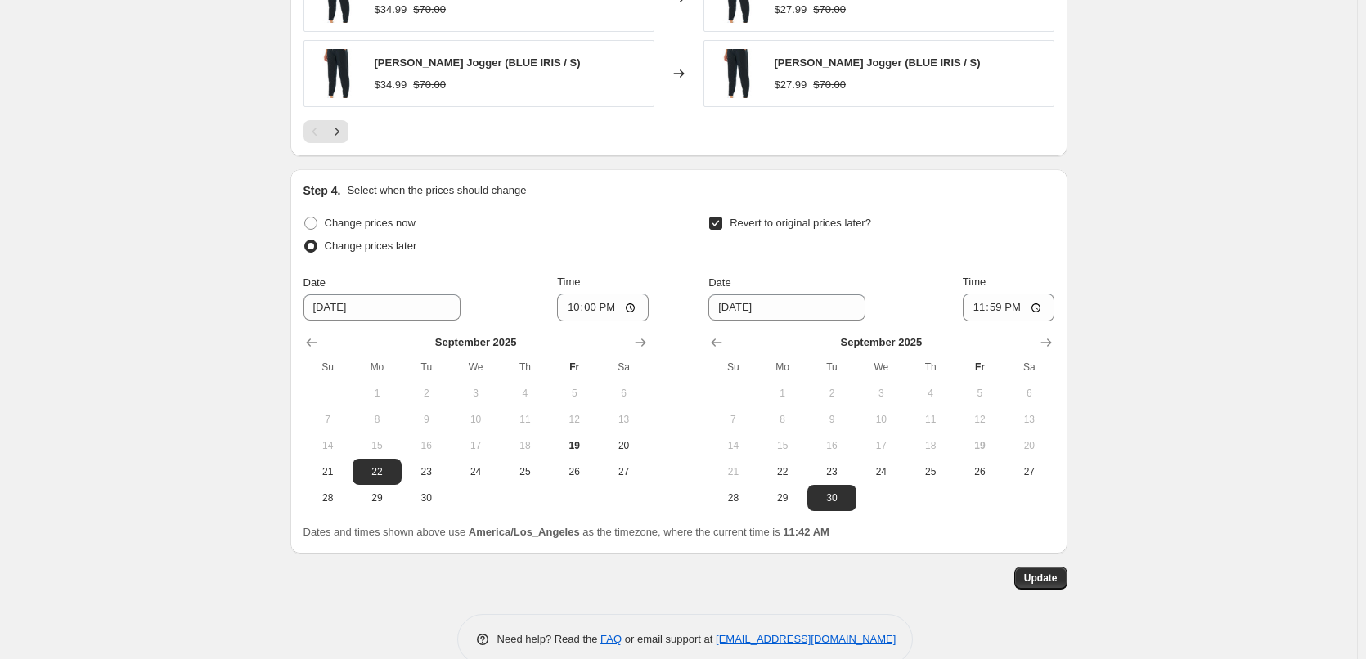
scroll to position [1633, 0]
